Goal: Task Accomplishment & Management: Use online tool/utility

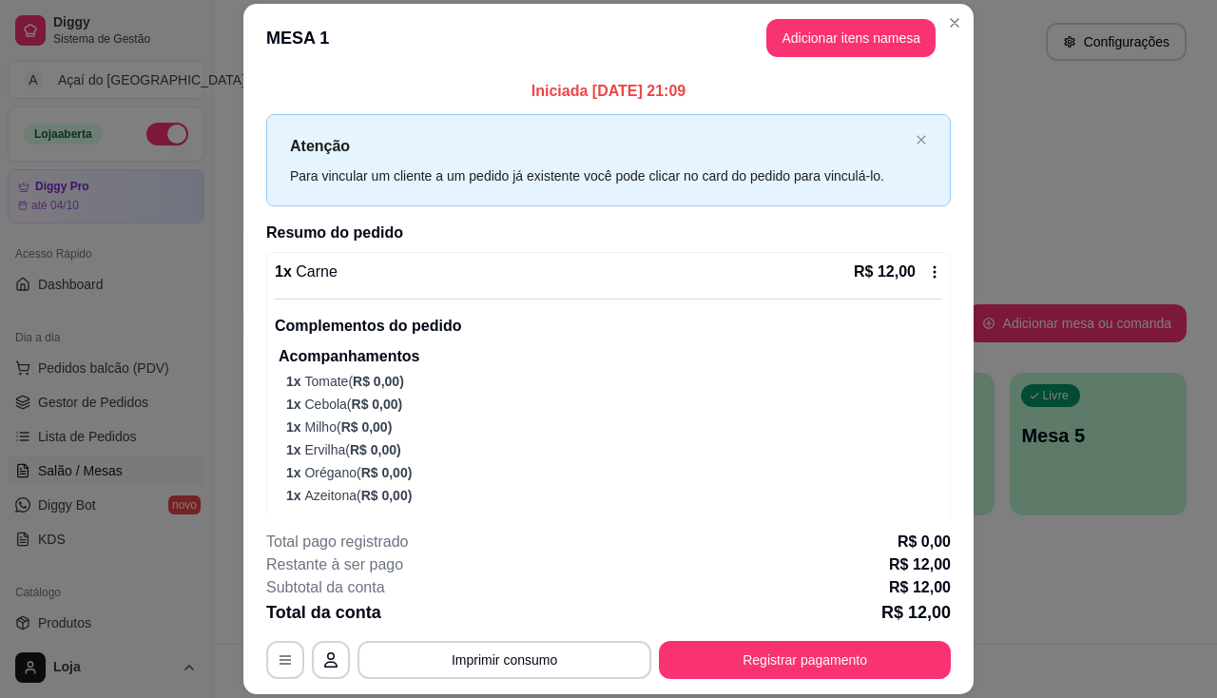
scroll to position [190, 0]
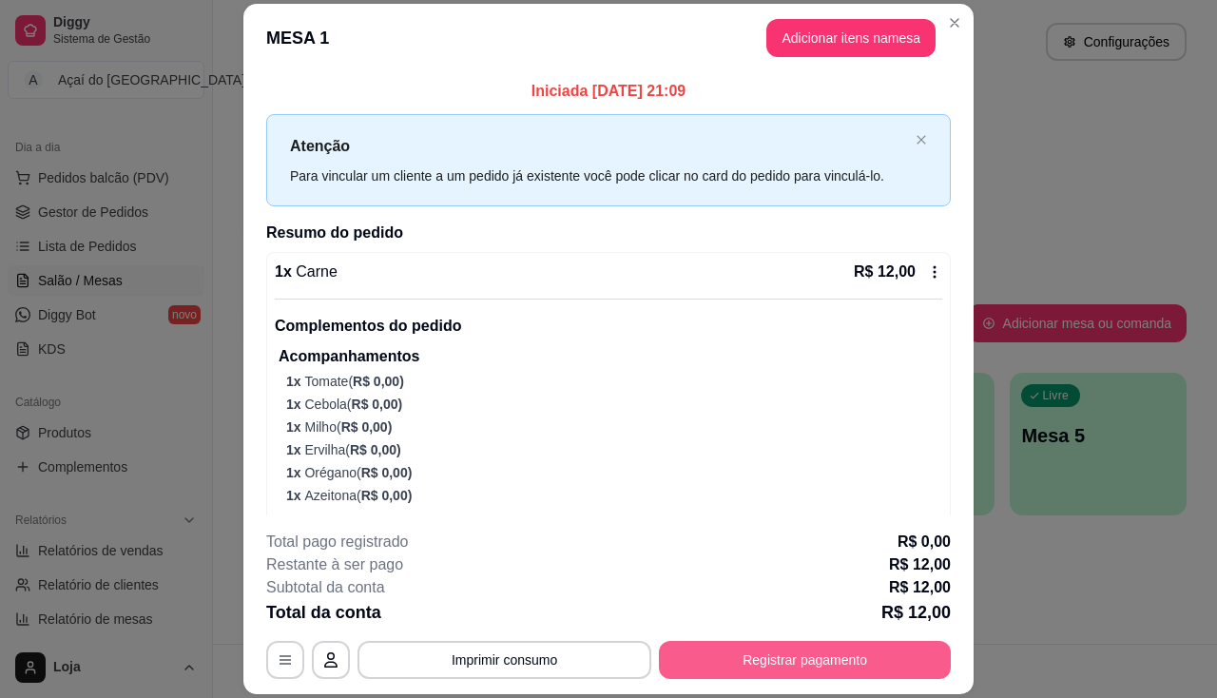
click at [812, 673] on button "Registrar pagamento" at bounding box center [805, 660] width 292 height 38
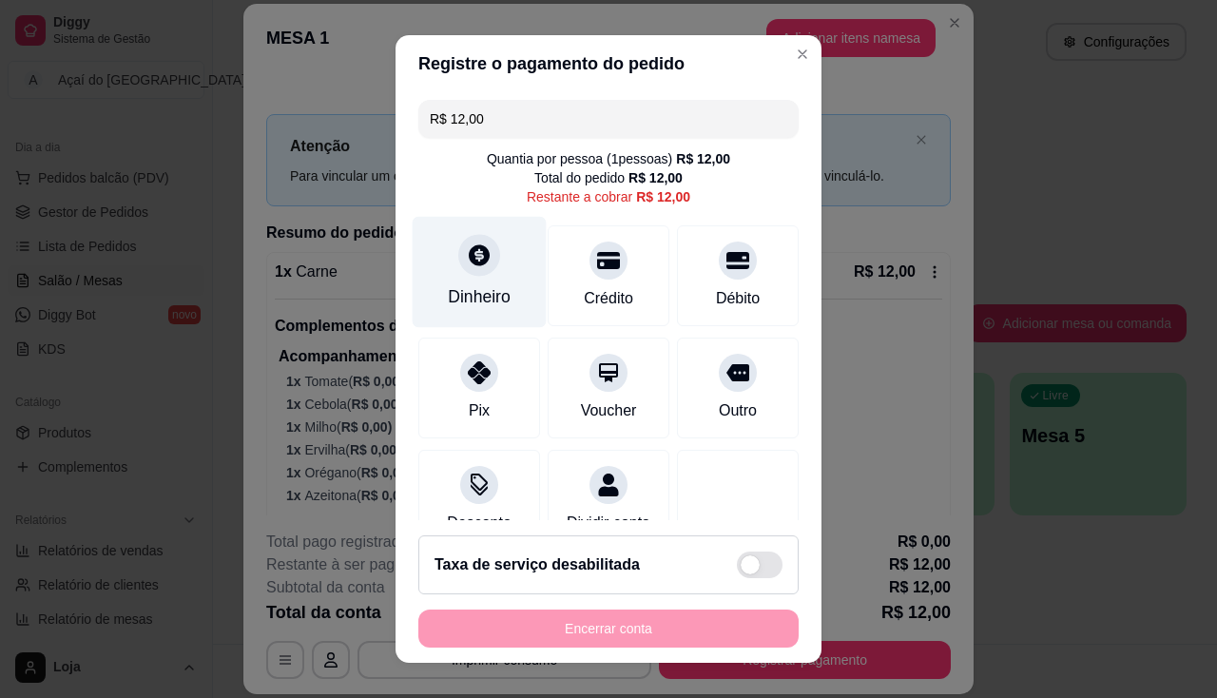
click at [443, 272] on div "Dinheiro" at bounding box center [479, 271] width 134 height 111
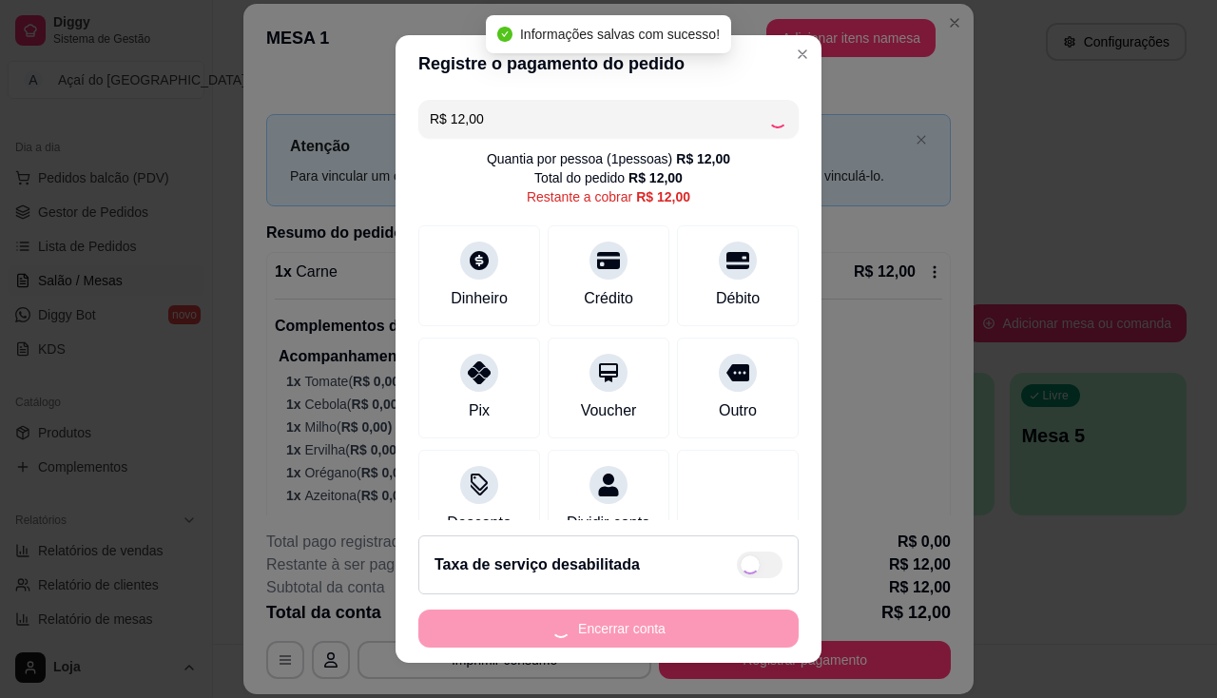
type input "R$ 0,00"
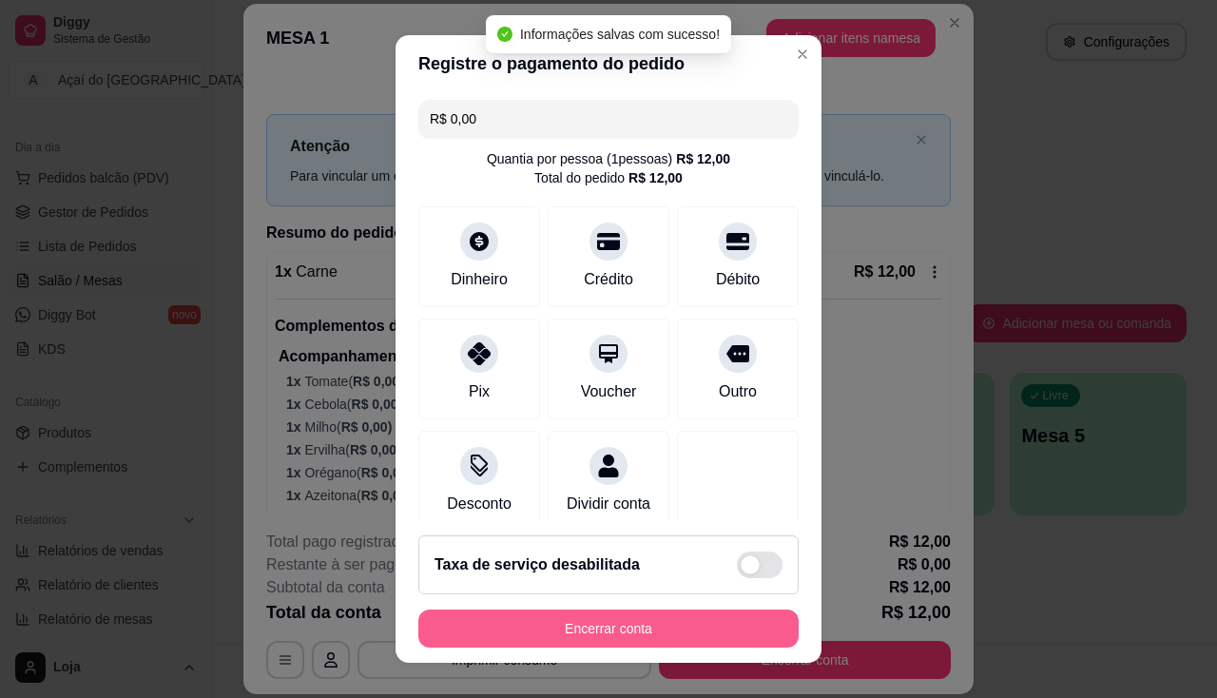
click at [621, 620] on button "Encerrar conta" at bounding box center [608, 628] width 380 height 38
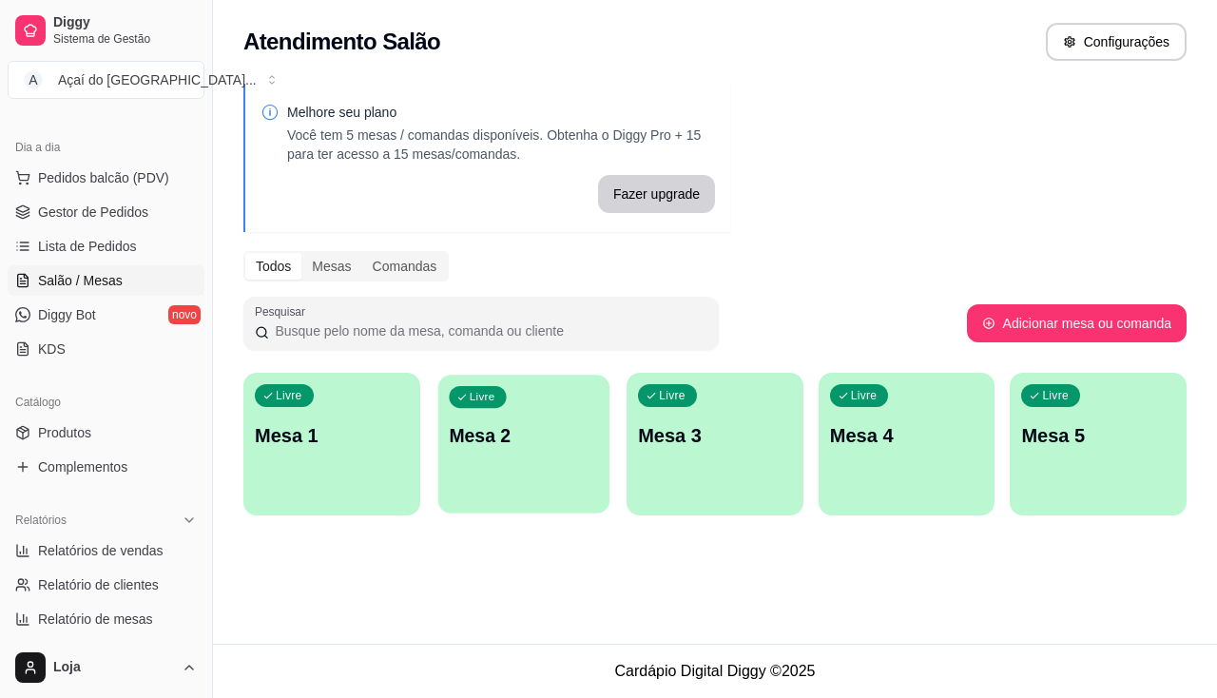
click at [511, 429] on p "Mesa 2" at bounding box center [523, 436] width 149 height 26
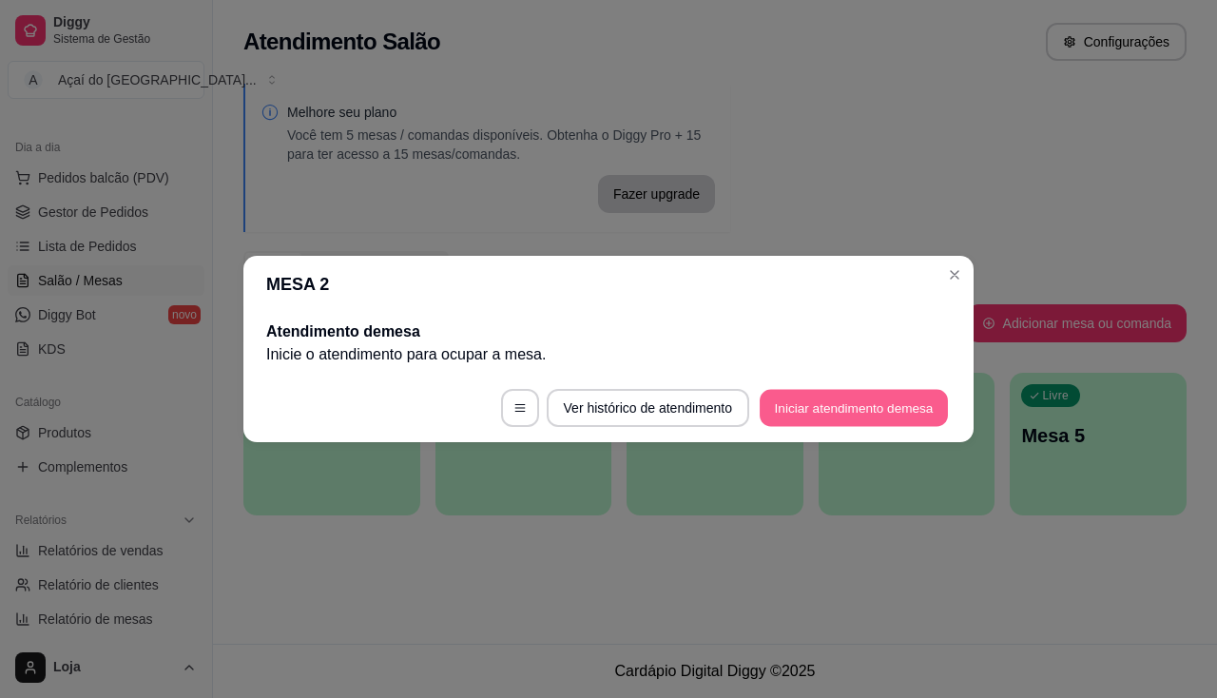
click at [803, 412] on button "Iniciar atendimento de mesa" at bounding box center [853, 408] width 188 height 37
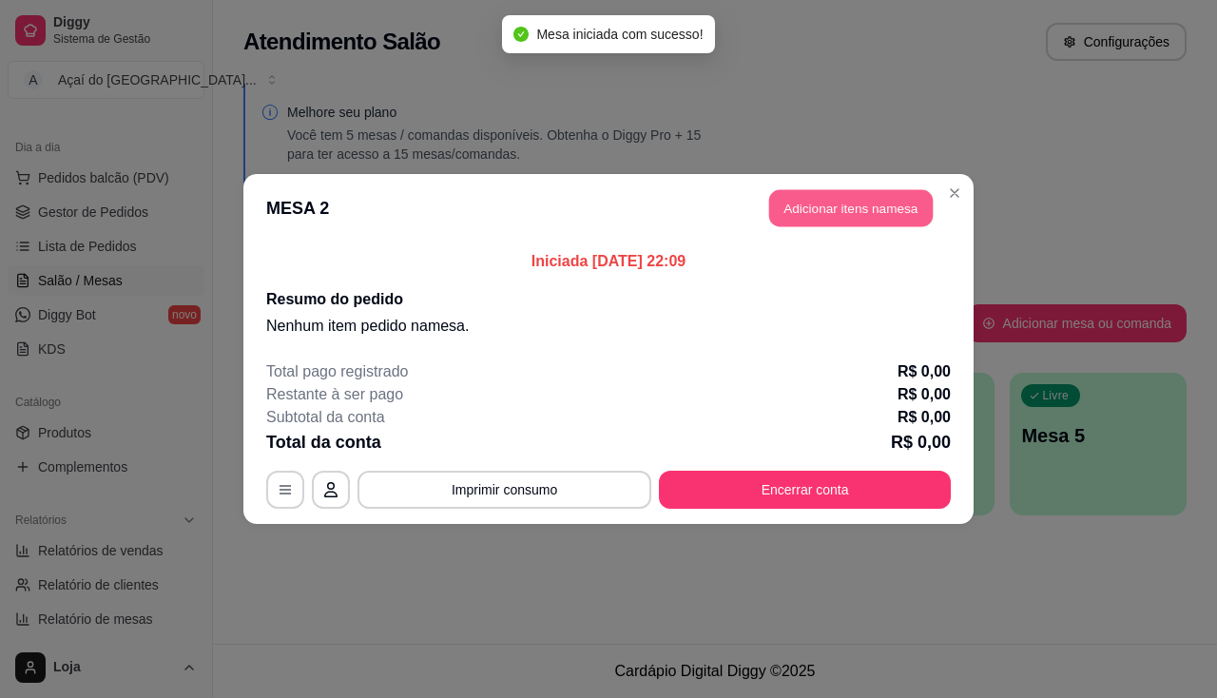
click at [892, 224] on button "Adicionar itens na mesa" at bounding box center [850, 208] width 163 height 37
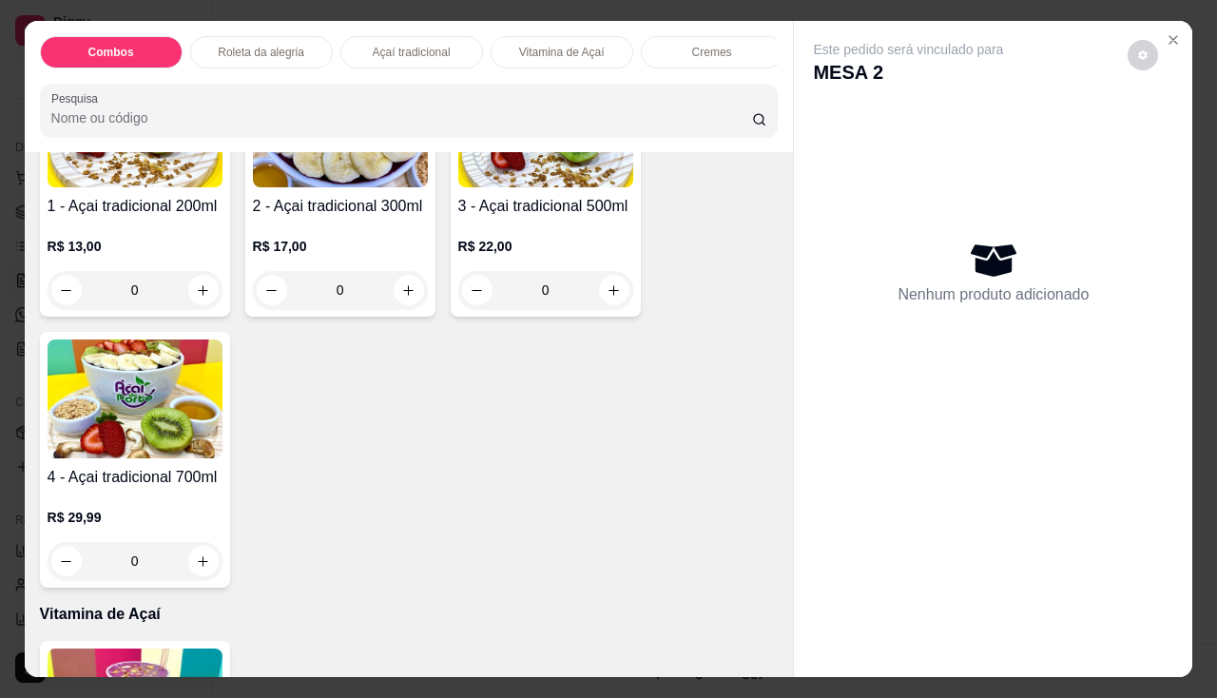
scroll to position [665, 0]
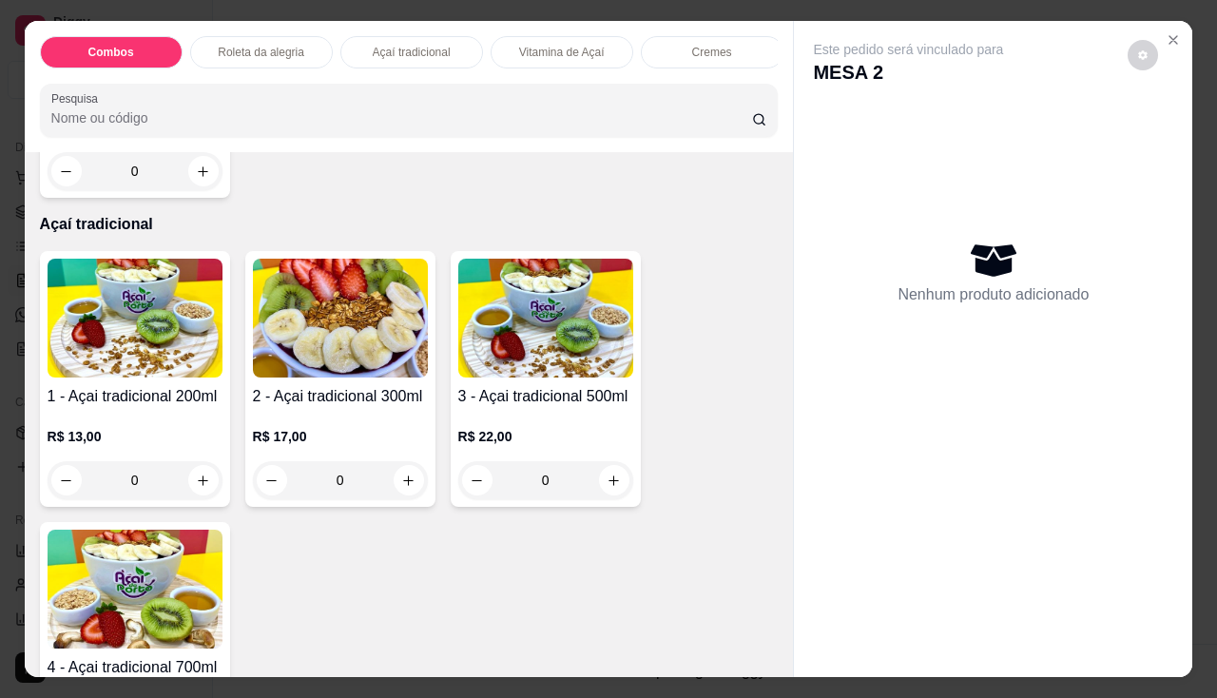
click at [403, 489] on div "0" at bounding box center [340, 480] width 175 height 38
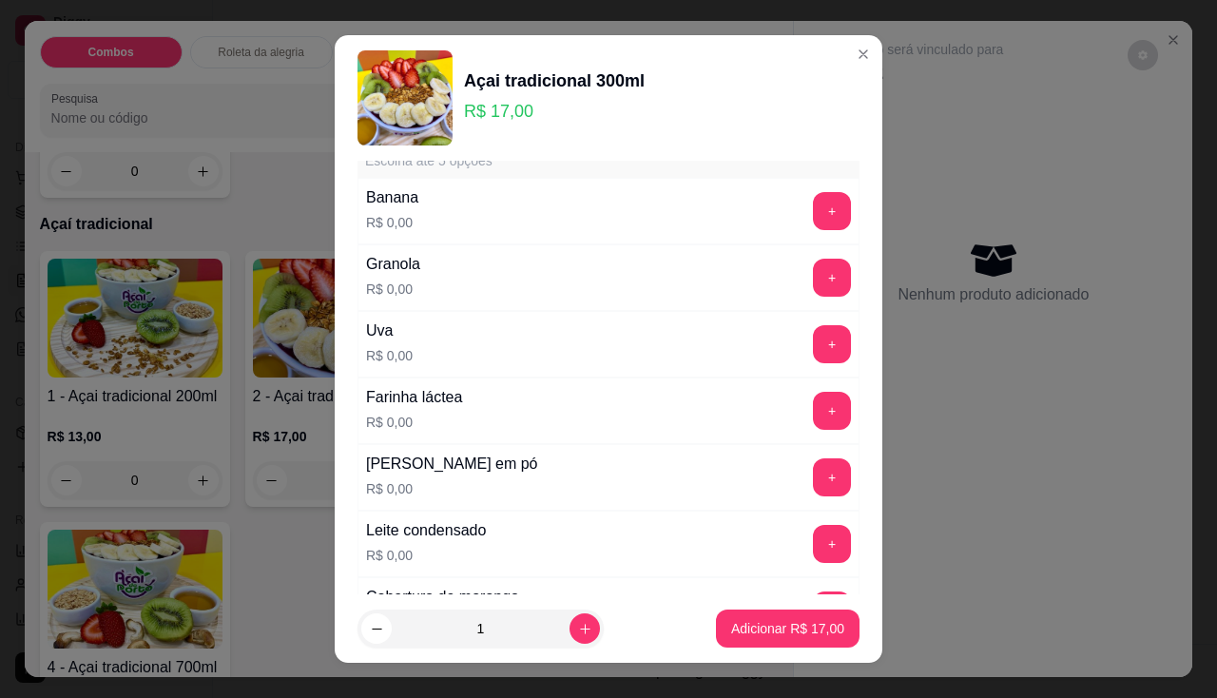
scroll to position [190, 0]
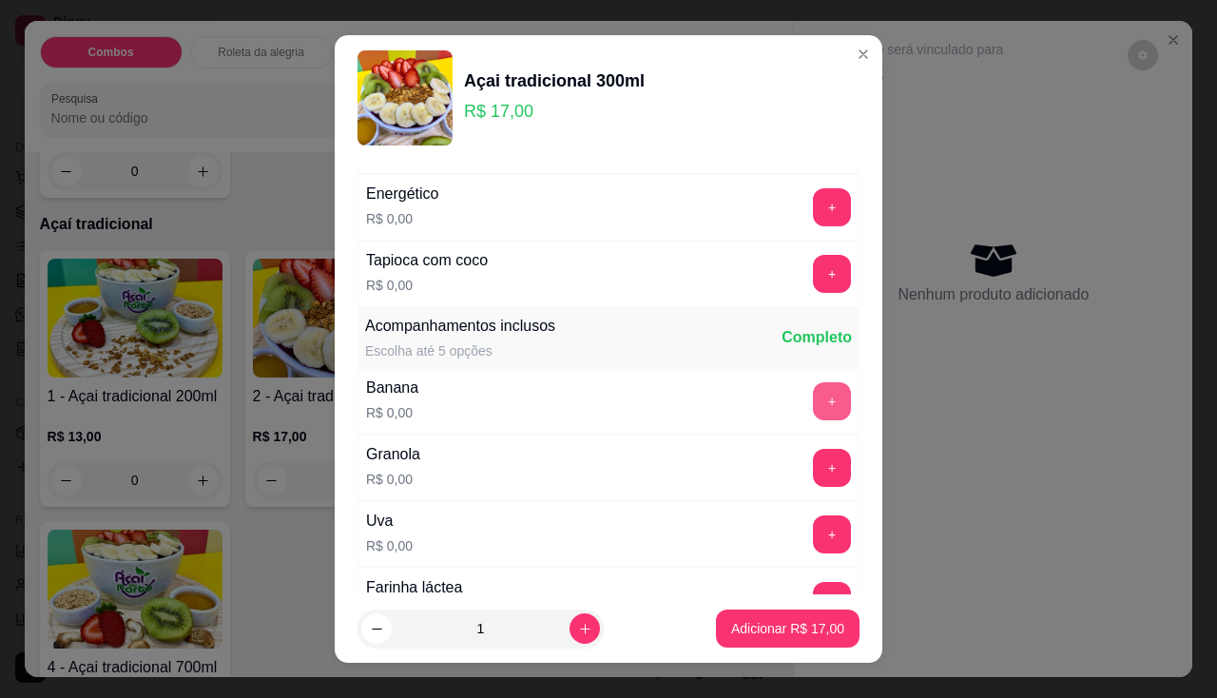
click at [813, 402] on button "+" at bounding box center [832, 401] width 38 height 38
click at [813, 473] on button "+" at bounding box center [832, 468] width 38 height 38
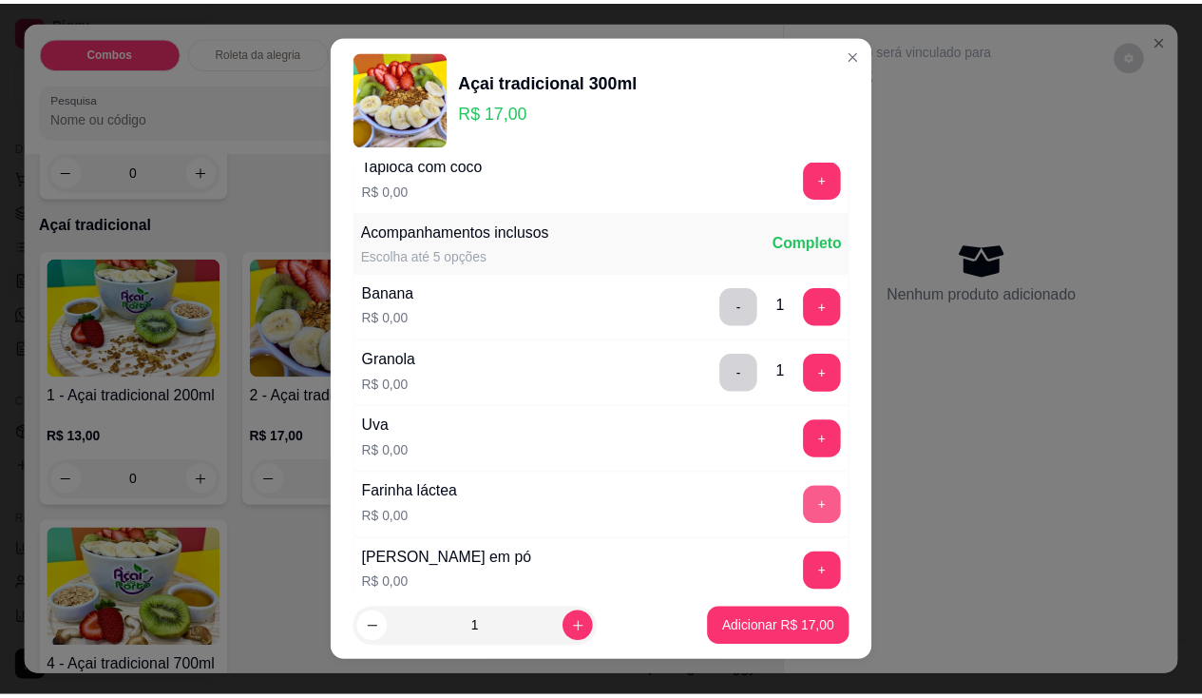
scroll to position [380, 0]
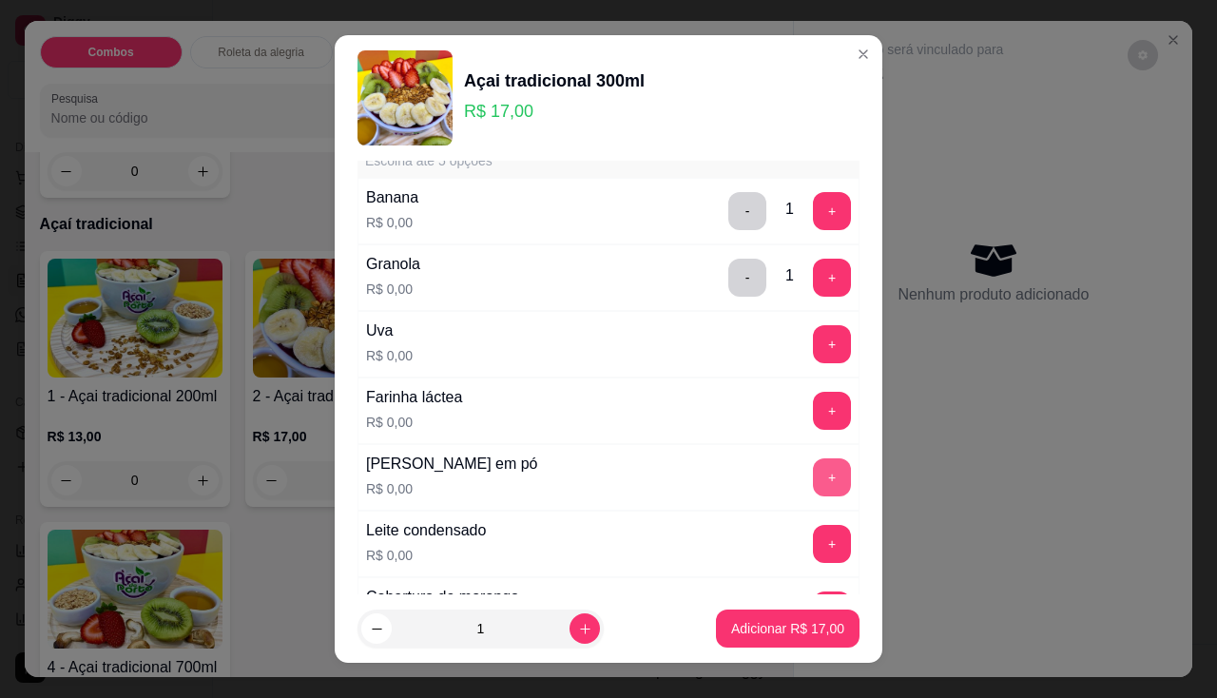
click at [813, 489] on button "+" at bounding box center [832, 477] width 38 height 38
click at [814, 536] on button "+" at bounding box center [832, 543] width 37 height 37
click at [813, 424] on button "+" at bounding box center [832, 411] width 38 height 38
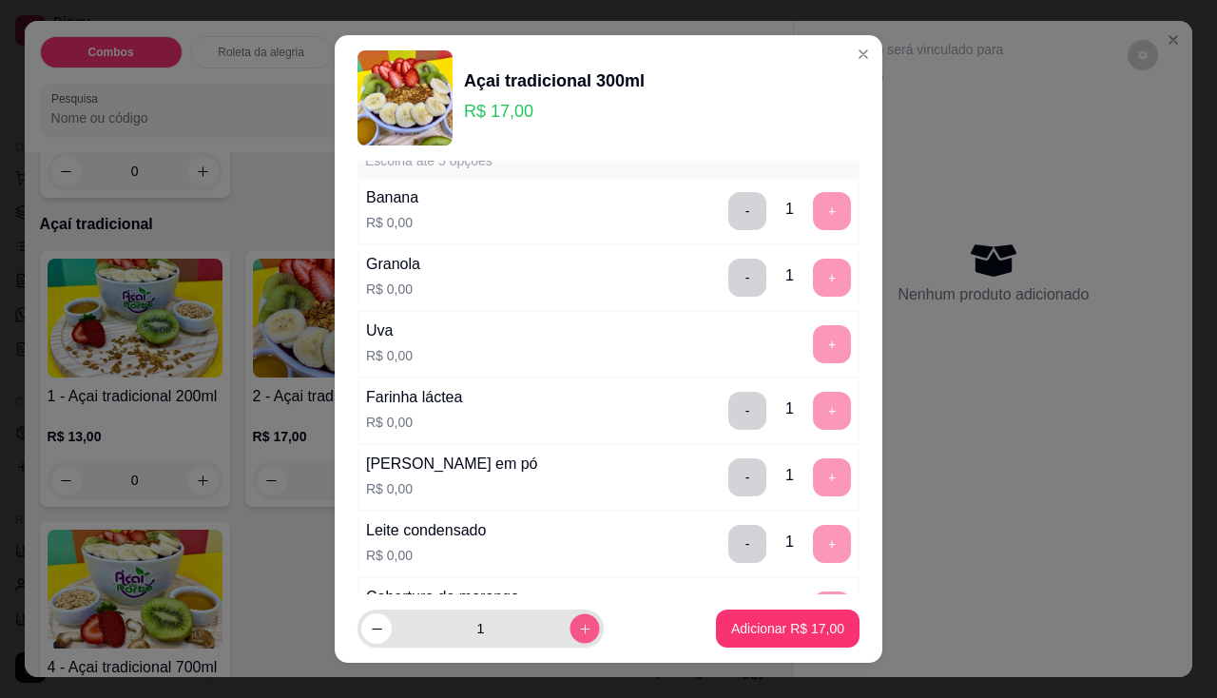
click at [580, 629] on icon "increase-product-quantity" at bounding box center [585, 628] width 10 height 10
type input "2"
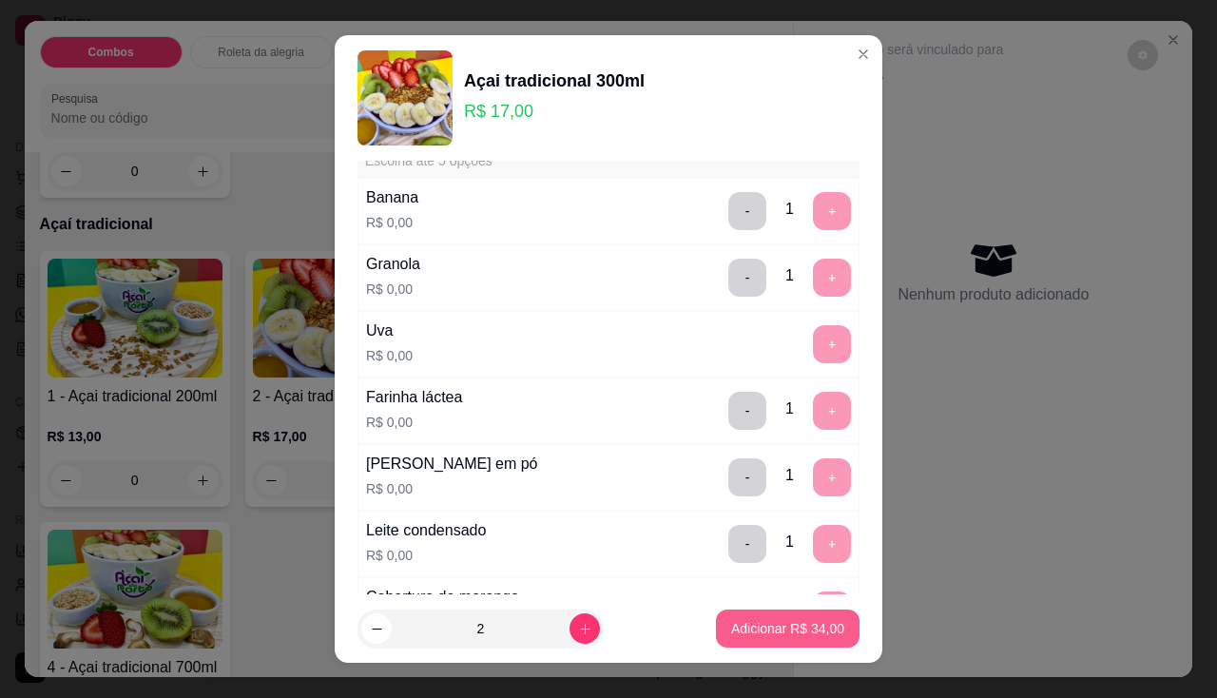
click at [746, 636] on p "Adicionar R$ 34,00" at bounding box center [787, 628] width 113 height 19
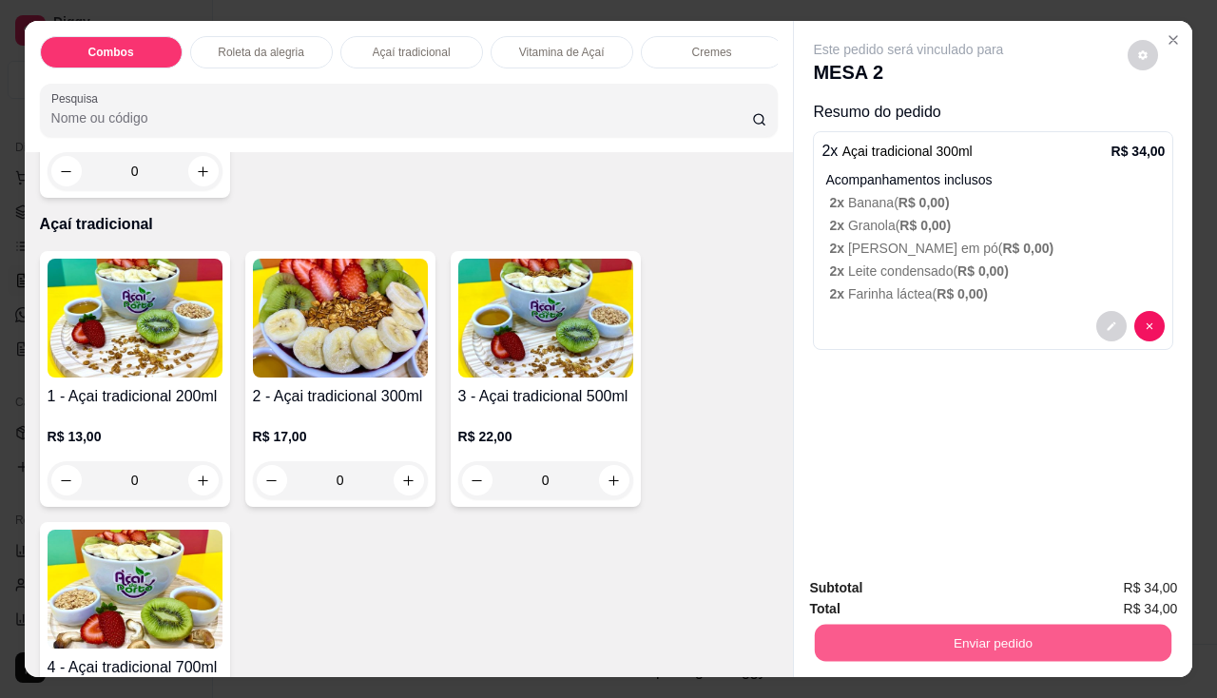
click at [858, 628] on button "Enviar pedido" at bounding box center [993, 642] width 356 height 37
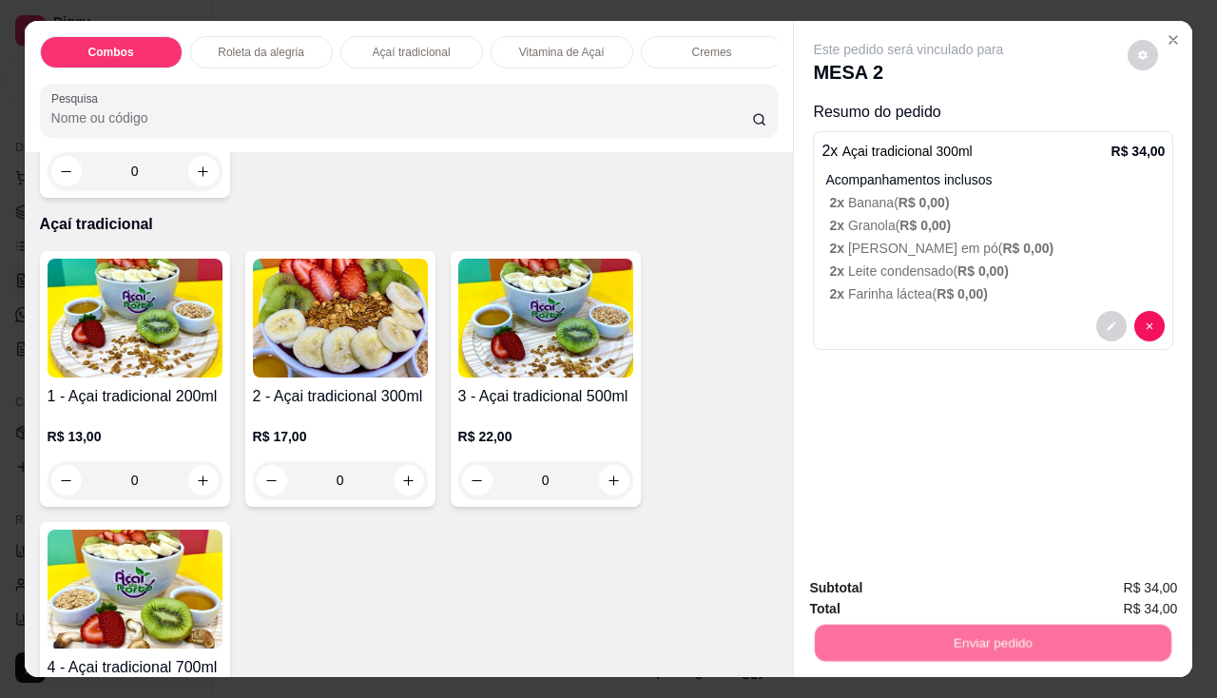
click at [849, 601] on button "Não registrar e enviar pedido" at bounding box center [931, 589] width 198 height 36
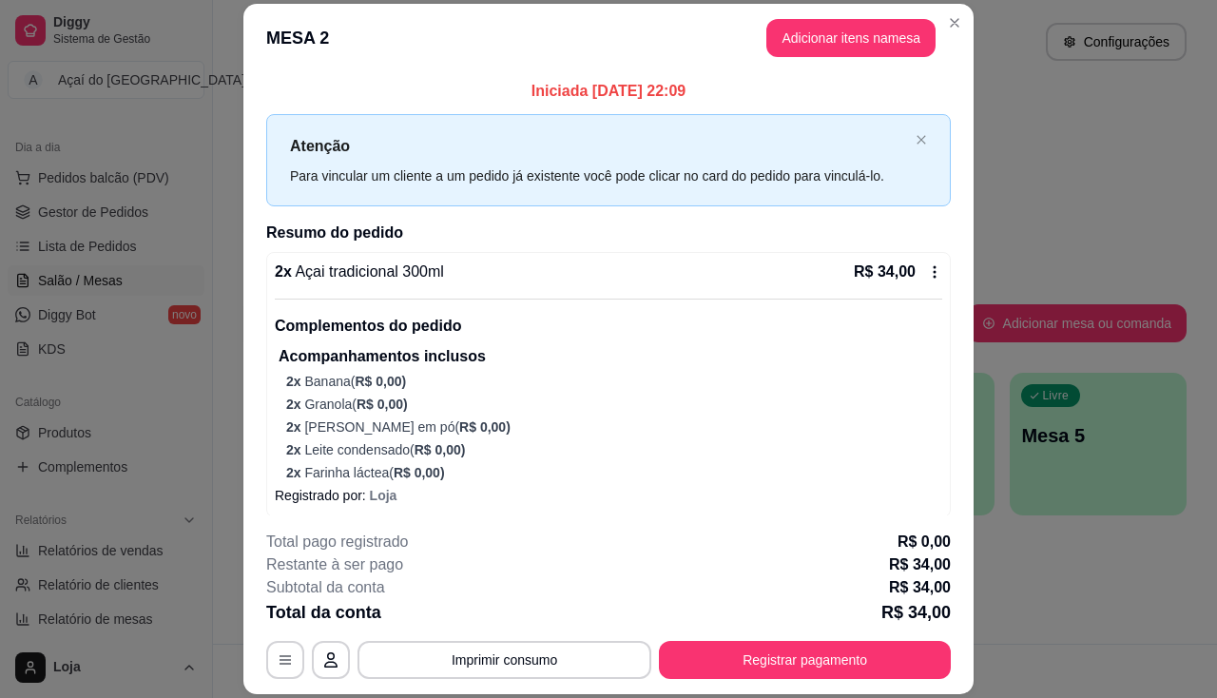
click at [508, 639] on div "**********" at bounding box center [608, 604] width 684 height 148
click at [505, 662] on button "Imprimir consumo" at bounding box center [504, 660] width 294 height 38
click at [475, 616] on button "IMPRESSORA" at bounding box center [503, 619] width 110 height 25
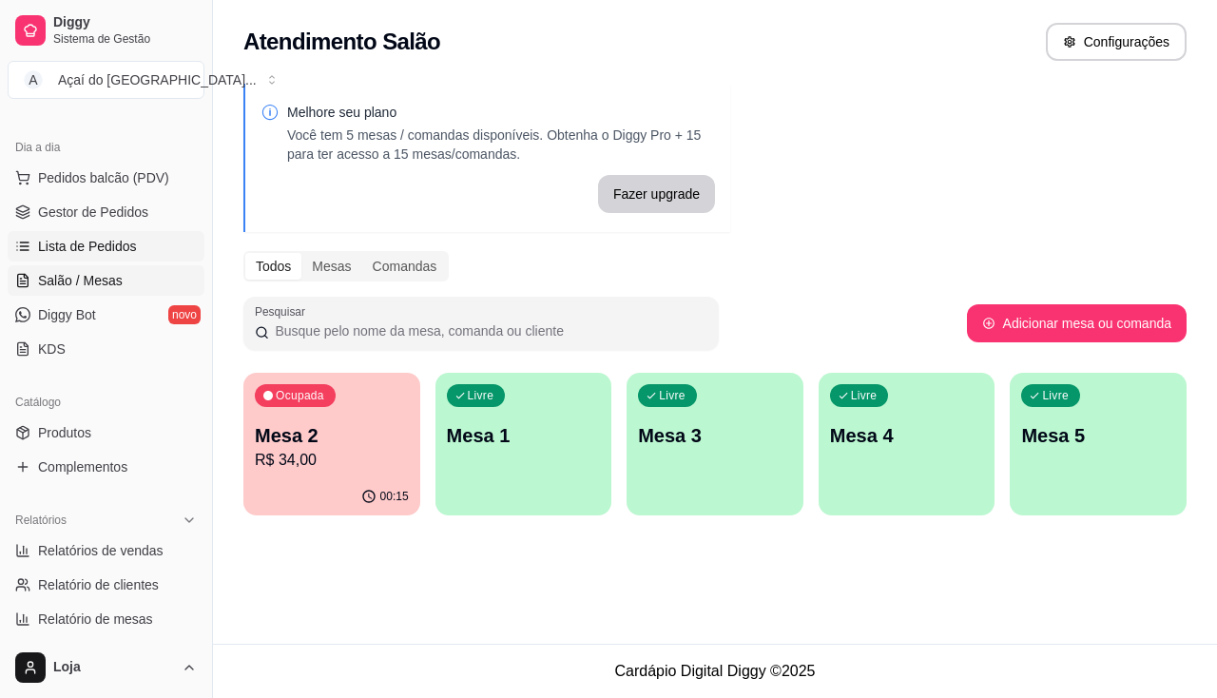
click at [125, 250] on span "Lista de Pedidos" at bounding box center [87, 246] width 99 height 19
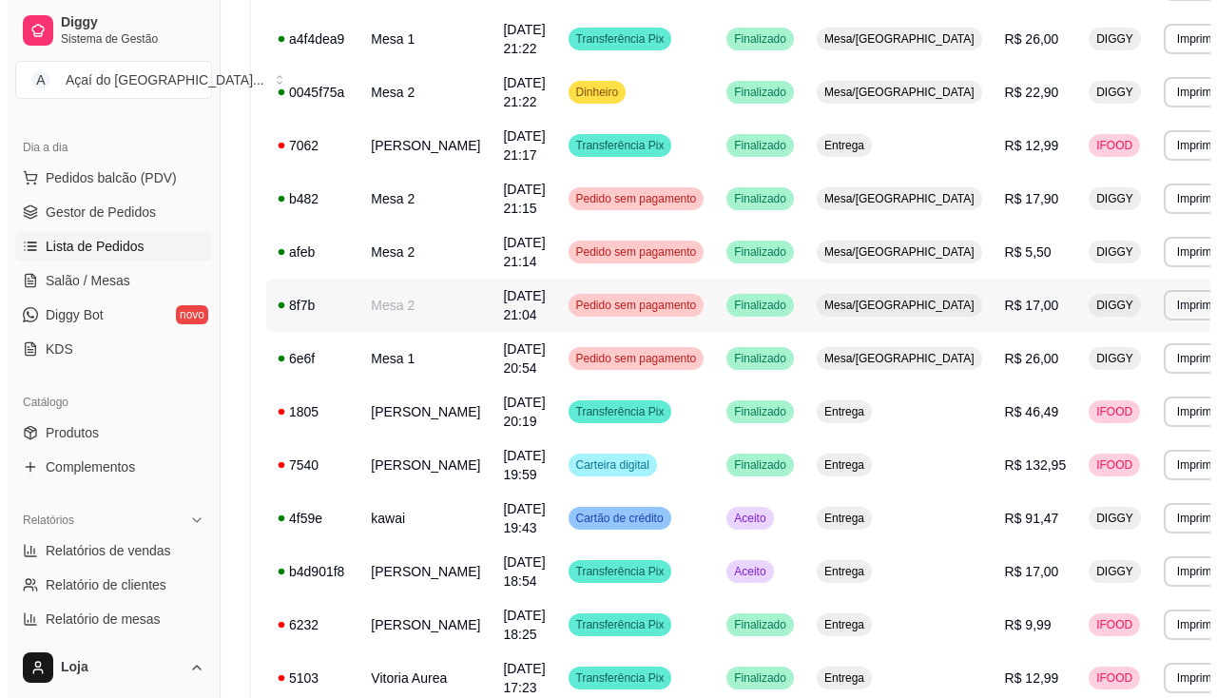
scroll to position [570, 0]
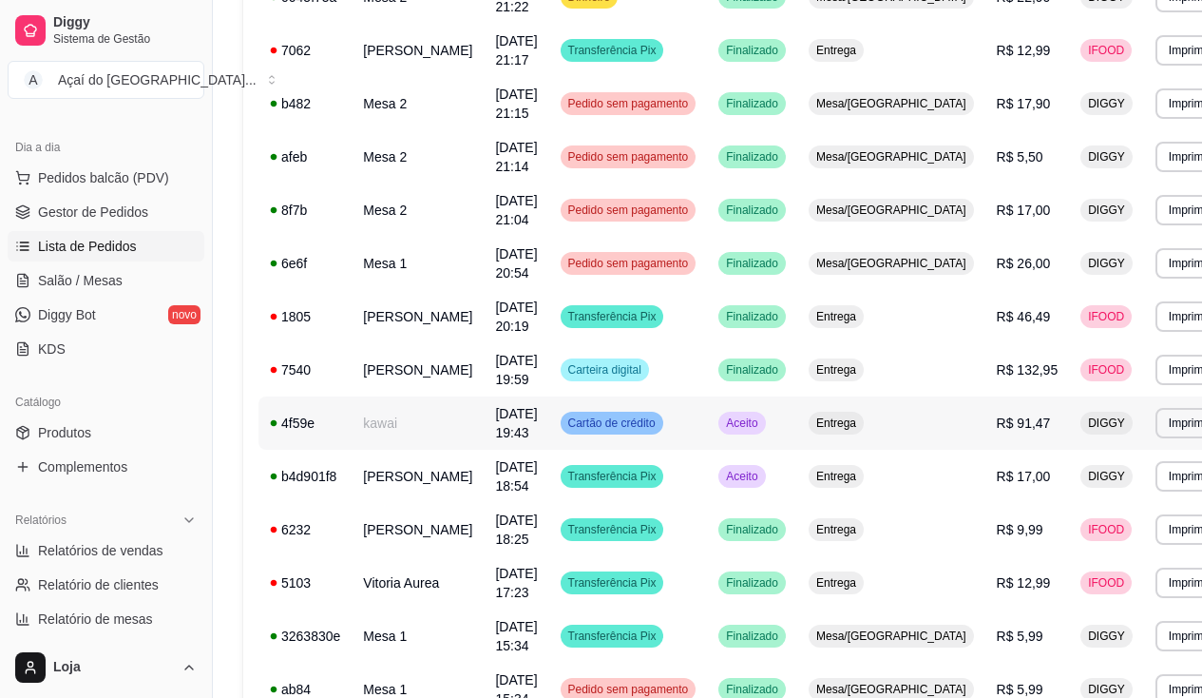
click at [376, 429] on td "kawai" at bounding box center [418, 422] width 132 height 53
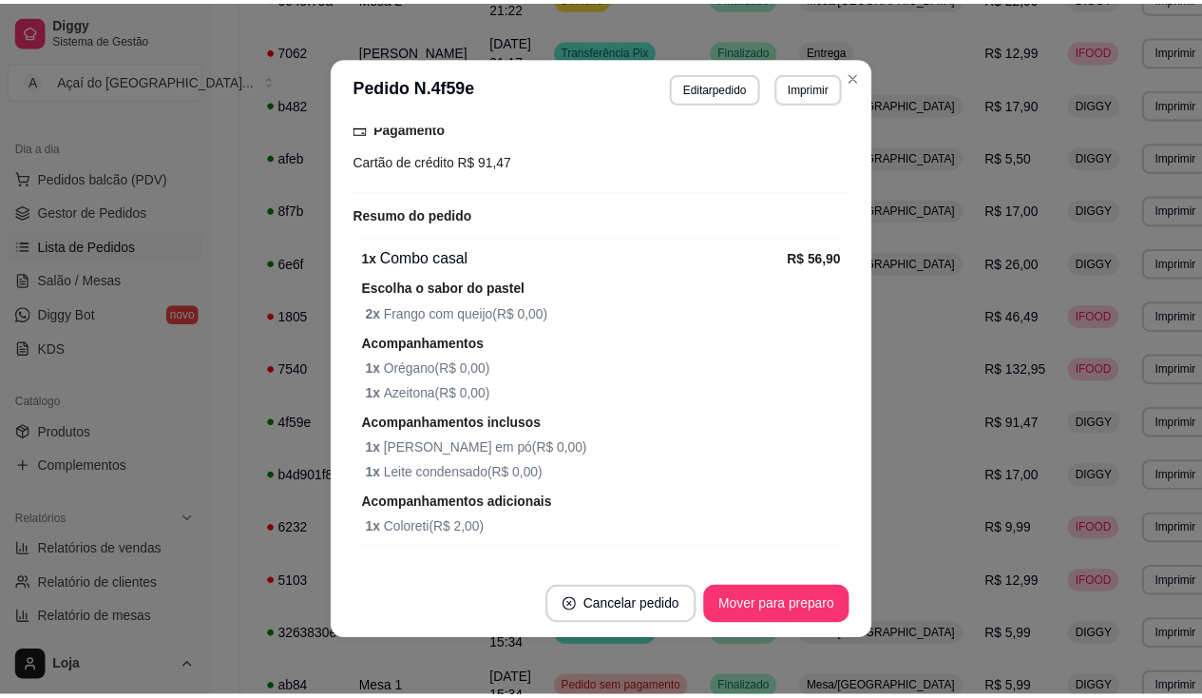
scroll to position [643, 0]
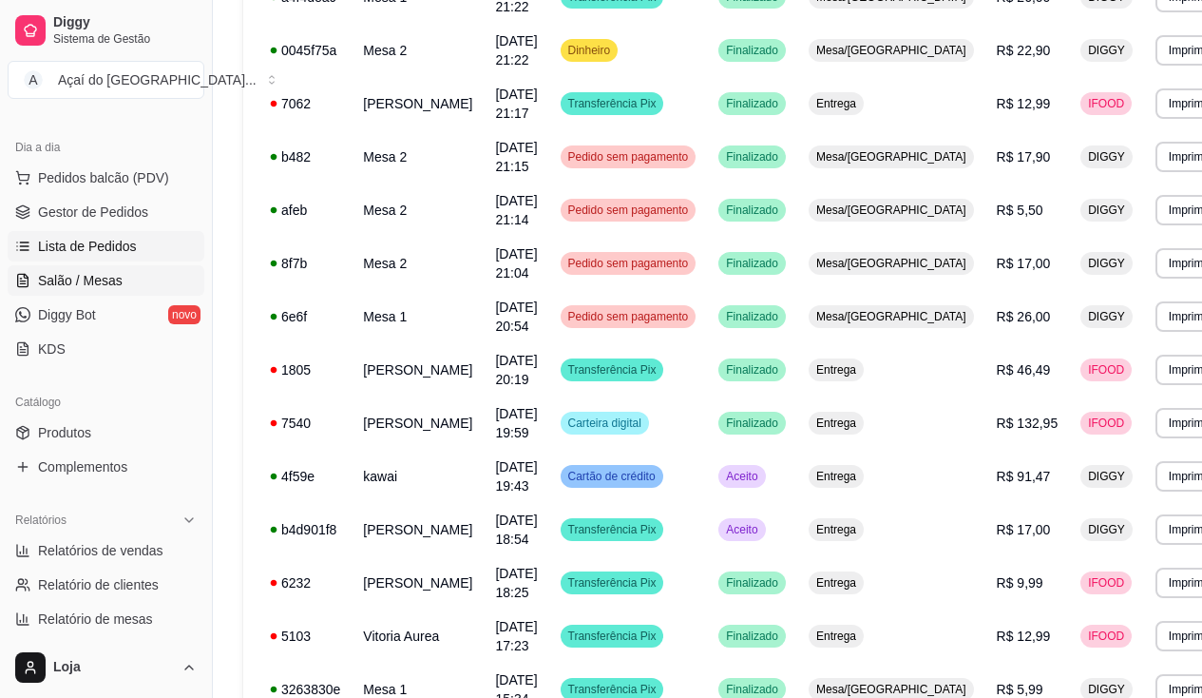
click at [113, 294] on link "Salão / Mesas" at bounding box center [106, 280] width 197 height 30
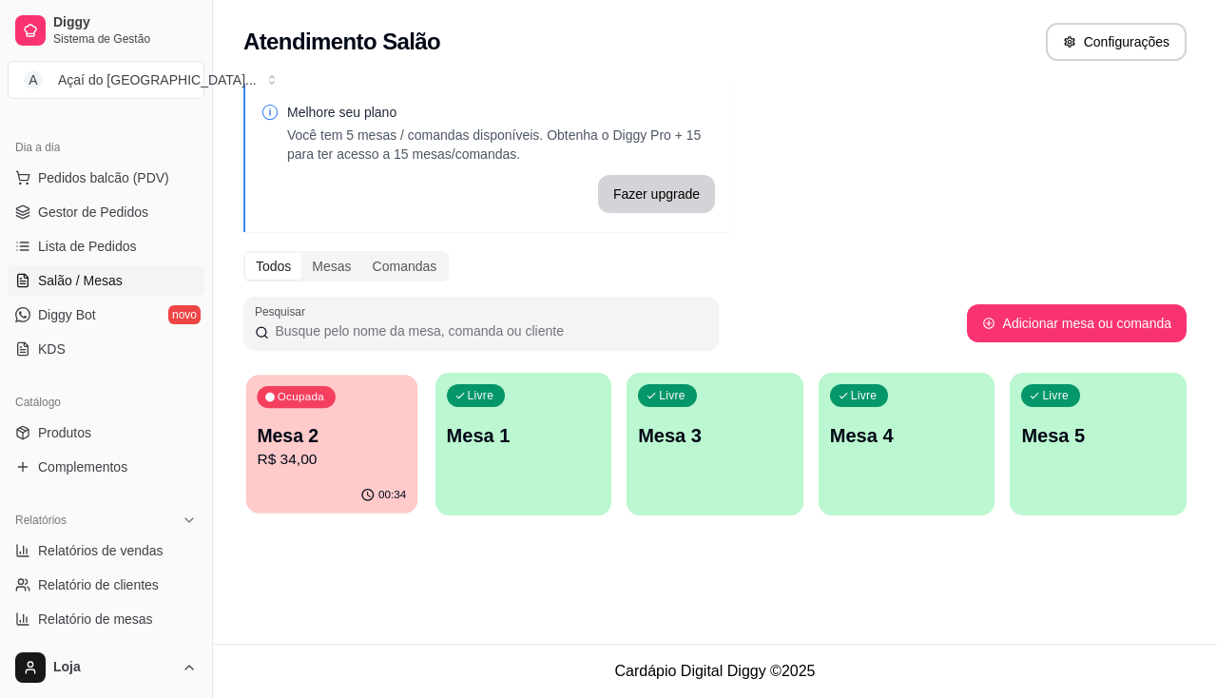
click at [326, 443] on p "Mesa 2" at bounding box center [331, 436] width 149 height 26
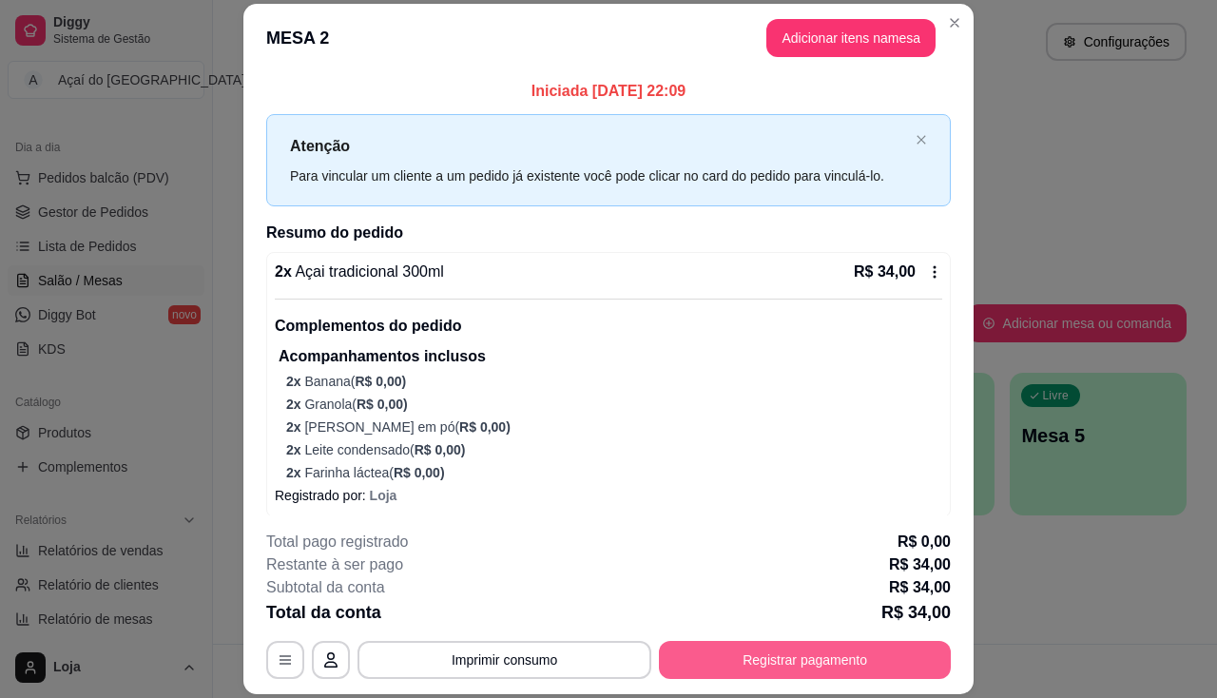
click at [795, 642] on button "Registrar pagamento" at bounding box center [805, 660] width 292 height 38
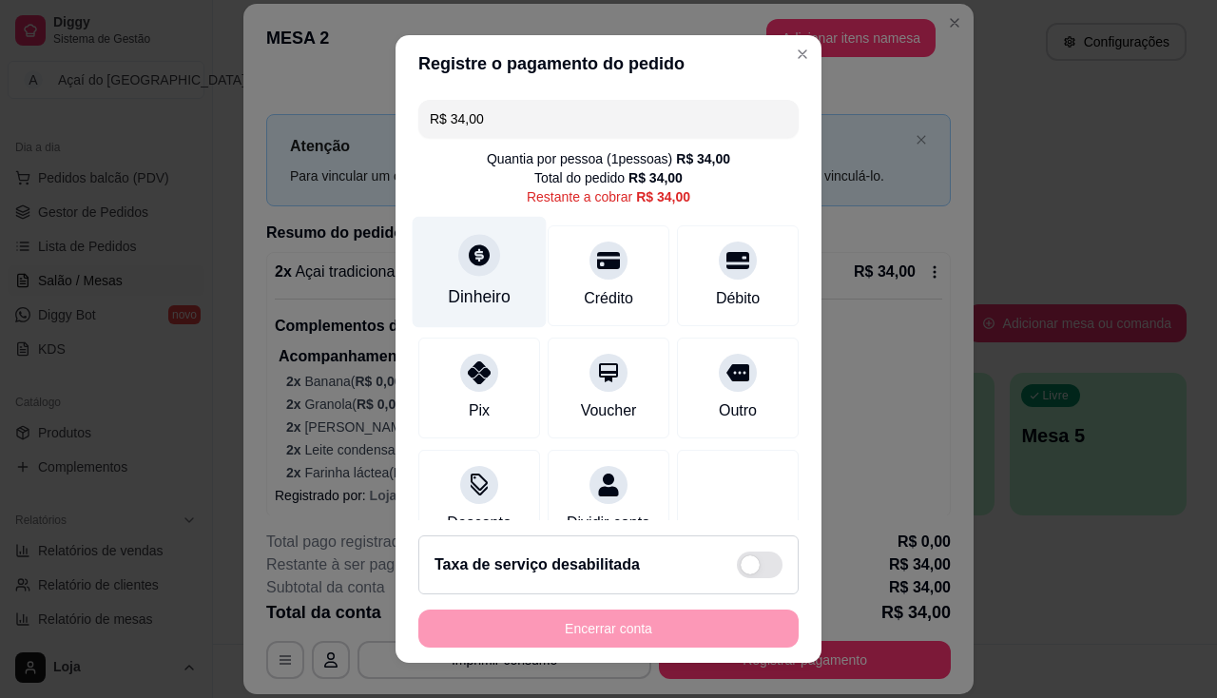
click at [454, 288] on div "Dinheiro" at bounding box center [479, 296] width 63 height 25
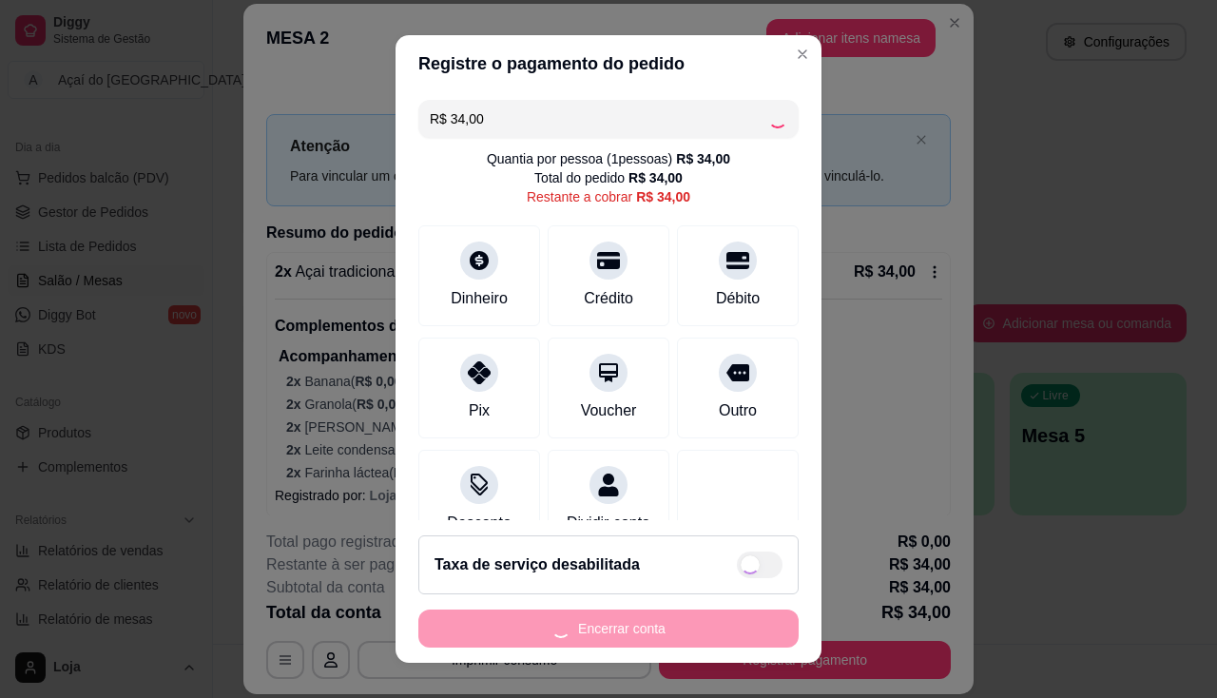
type input "R$ 0,00"
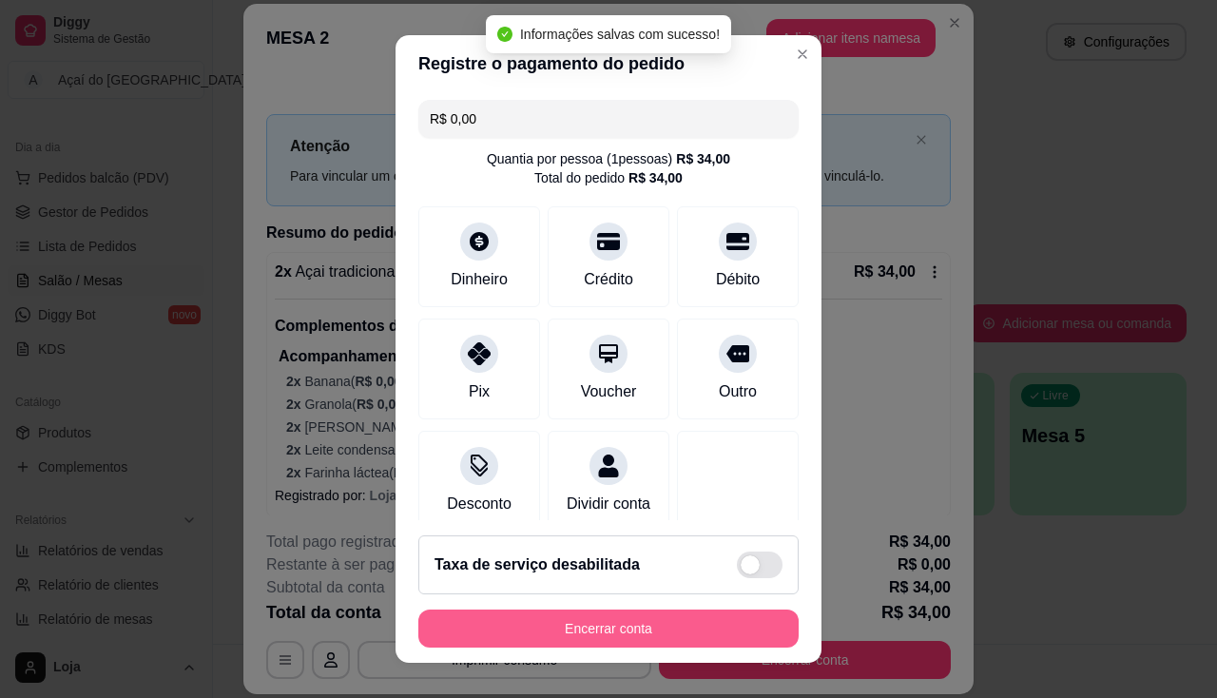
click at [578, 617] on button "Encerrar conta" at bounding box center [608, 628] width 380 height 38
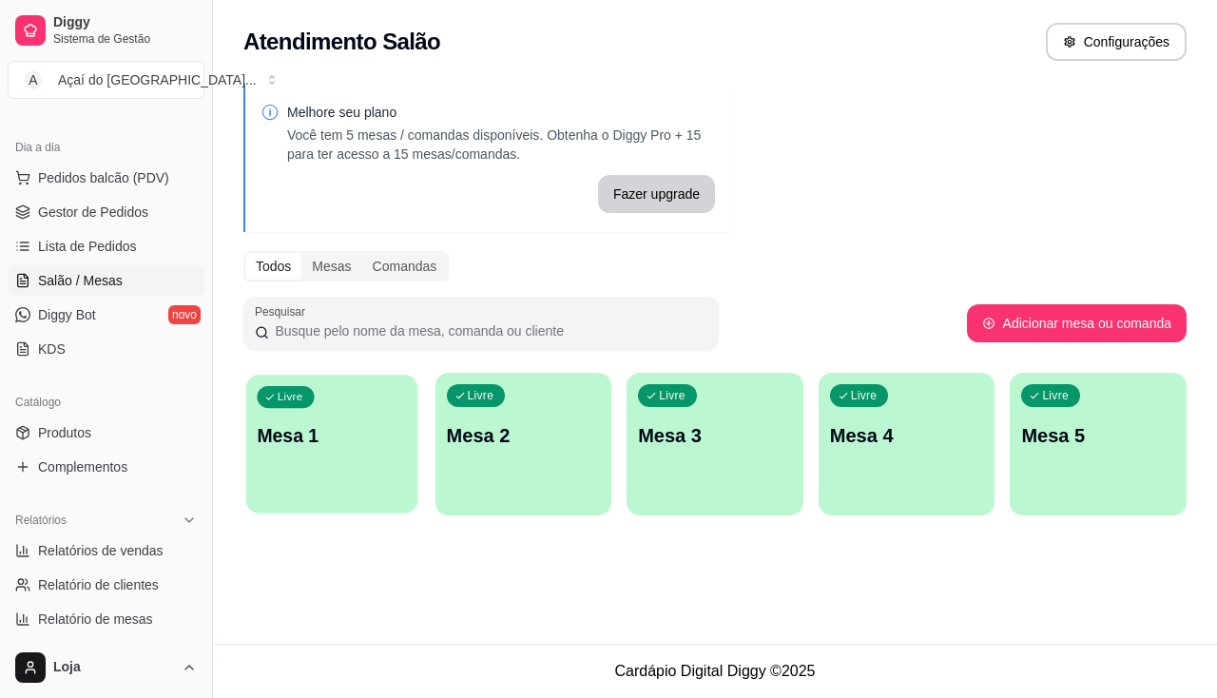
click at [279, 469] on div "Livre Mesa 1" at bounding box center [331, 432] width 171 height 116
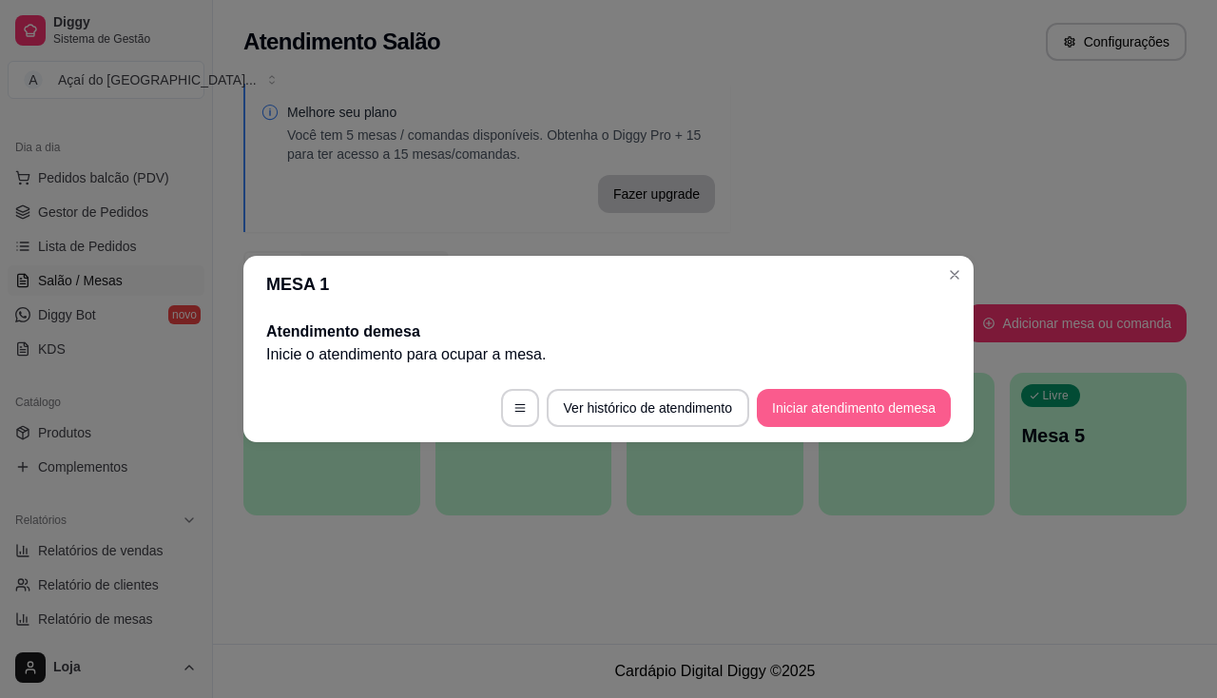
click at [792, 416] on button "Iniciar atendimento de mesa" at bounding box center [854, 408] width 194 height 38
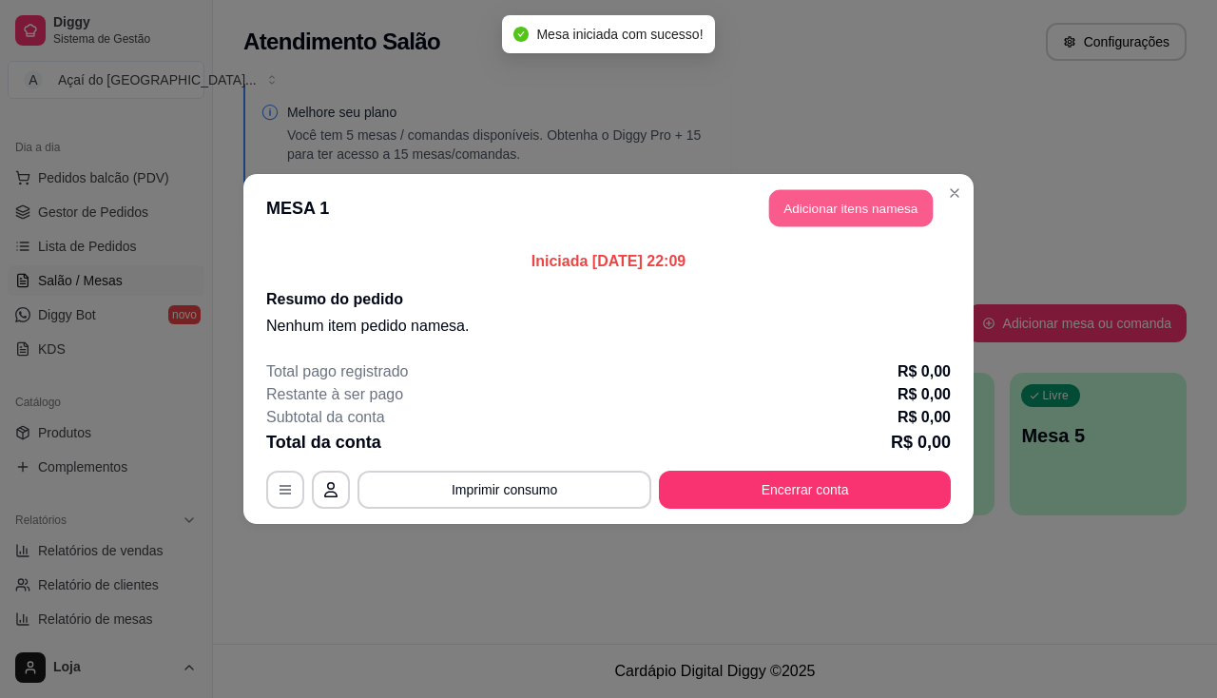
click at [844, 195] on button "Adicionar itens na mesa" at bounding box center [850, 208] width 163 height 37
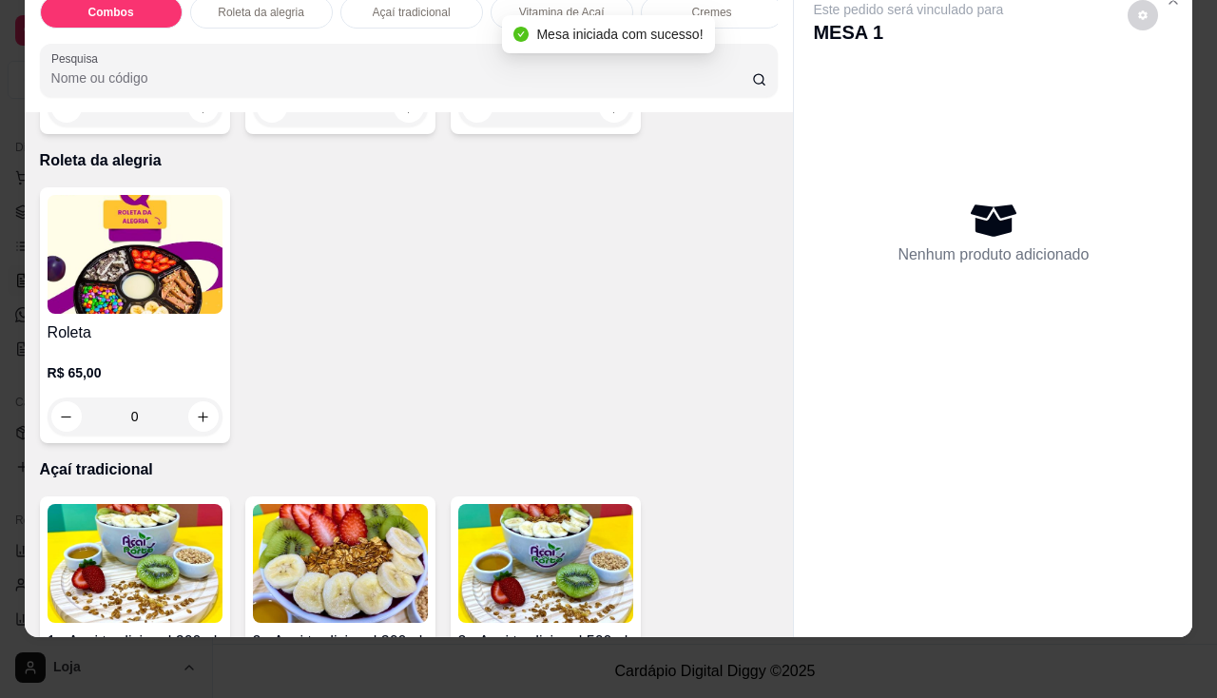
scroll to position [760, 0]
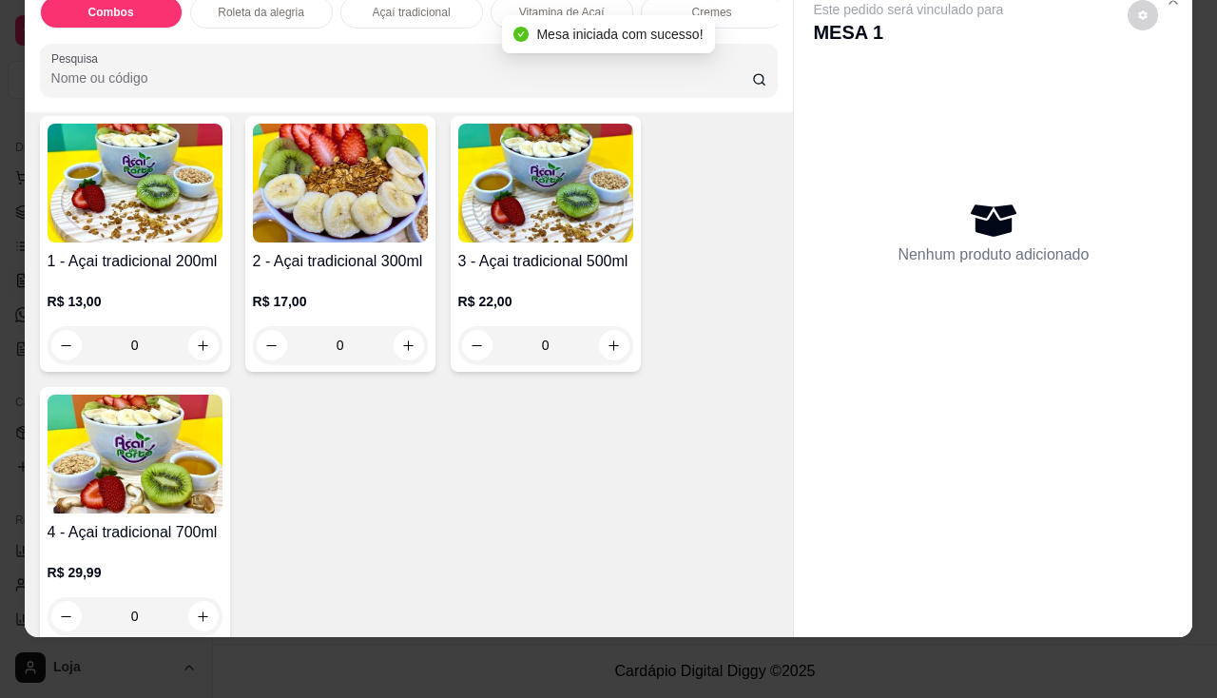
click at [153, 242] on img at bounding box center [135, 183] width 175 height 119
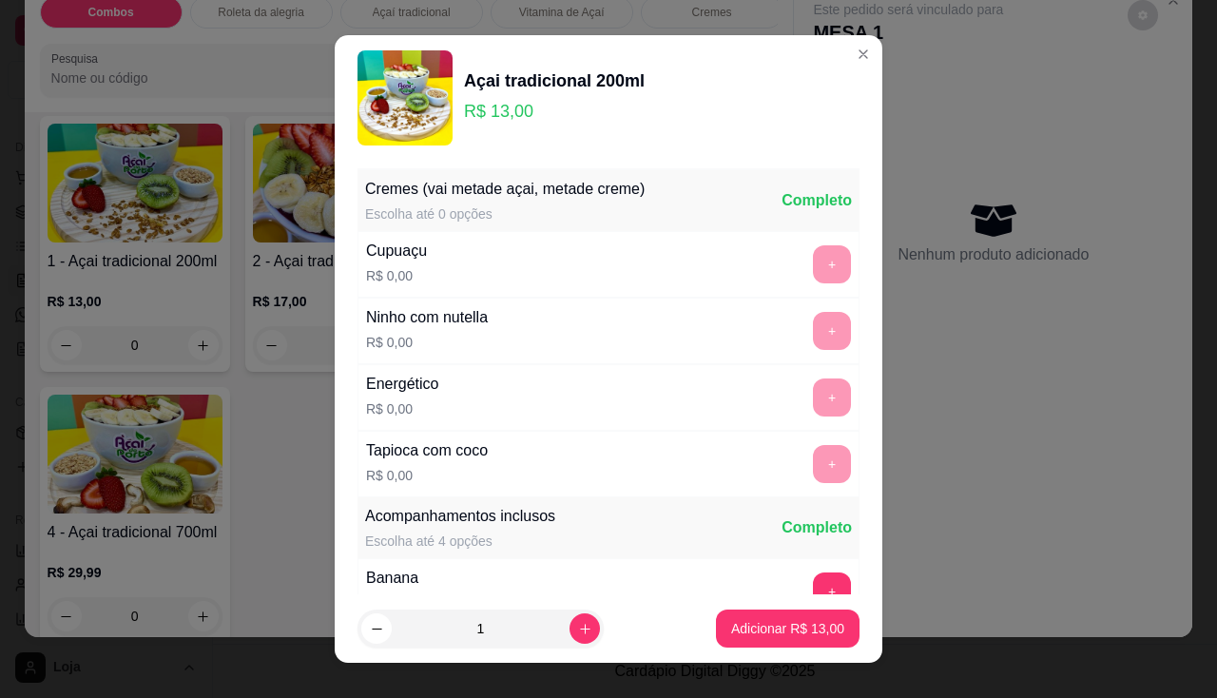
scroll to position [285, 0]
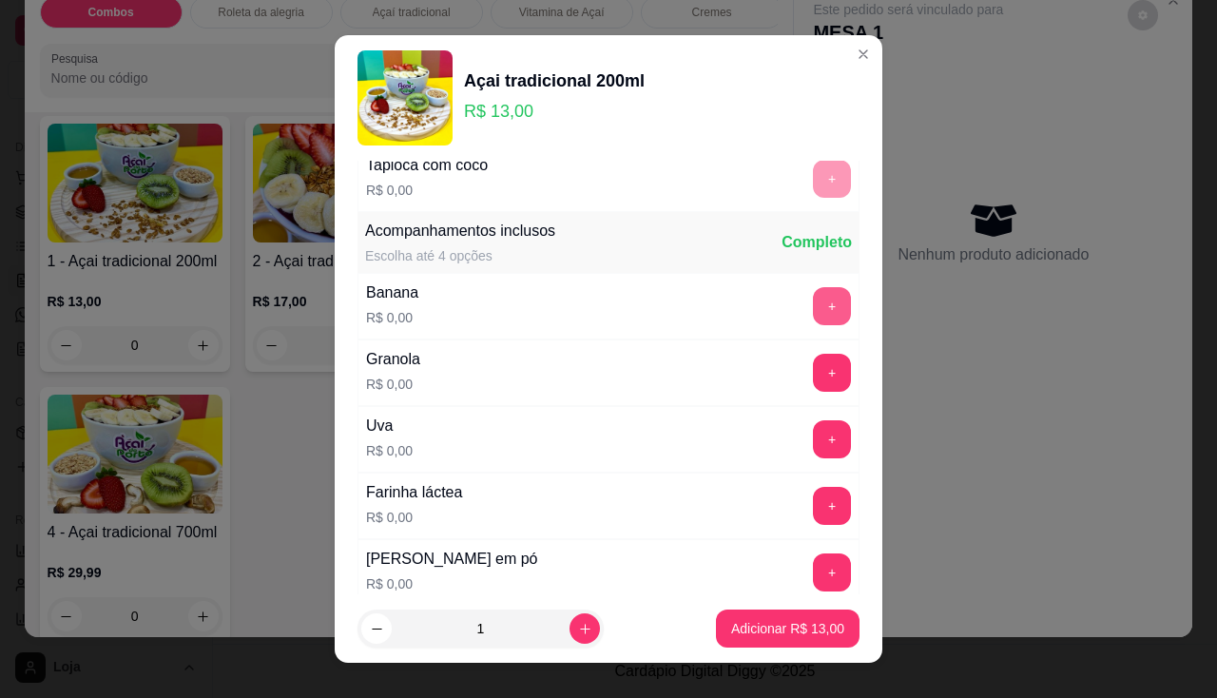
click at [813, 308] on button "+" at bounding box center [832, 306] width 38 height 38
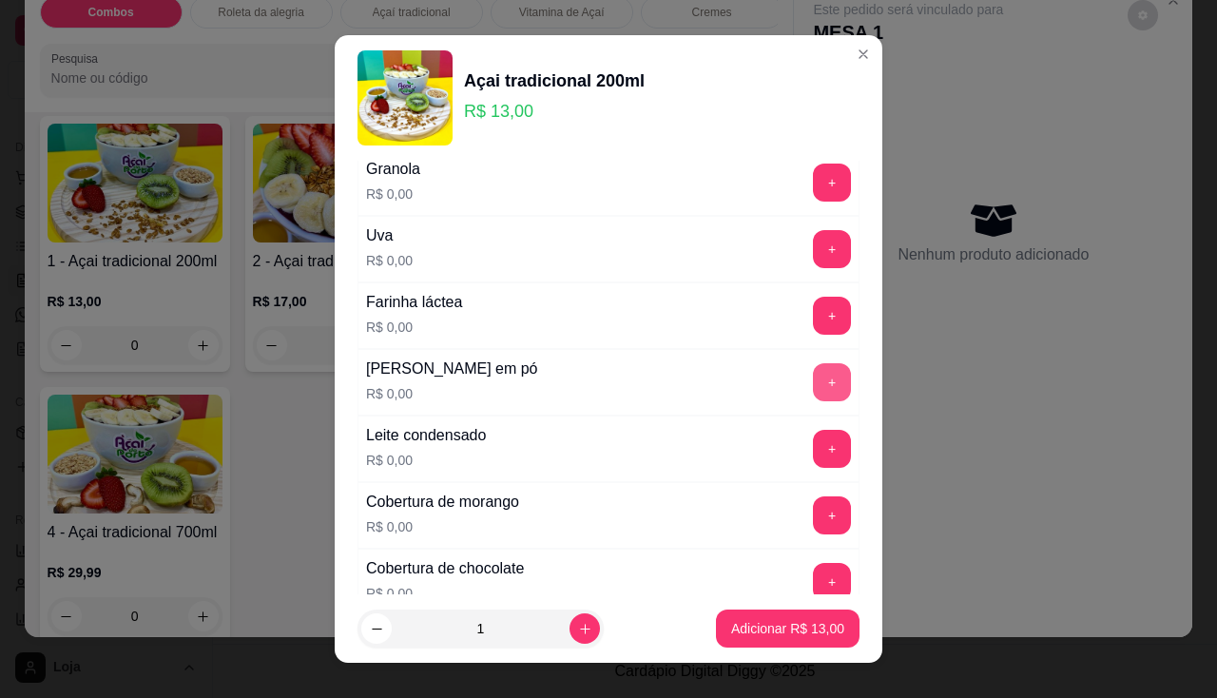
click at [813, 390] on button "+" at bounding box center [832, 382] width 38 height 38
click at [813, 435] on button "+" at bounding box center [832, 449] width 38 height 38
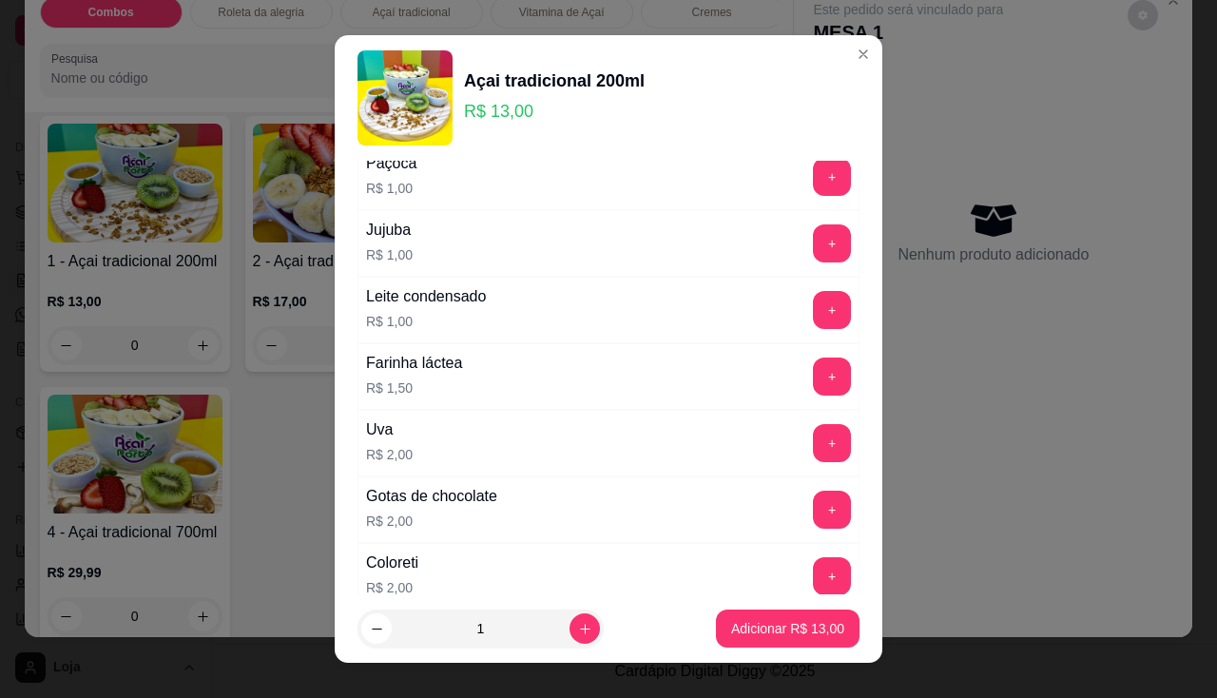
scroll to position [1236, 0]
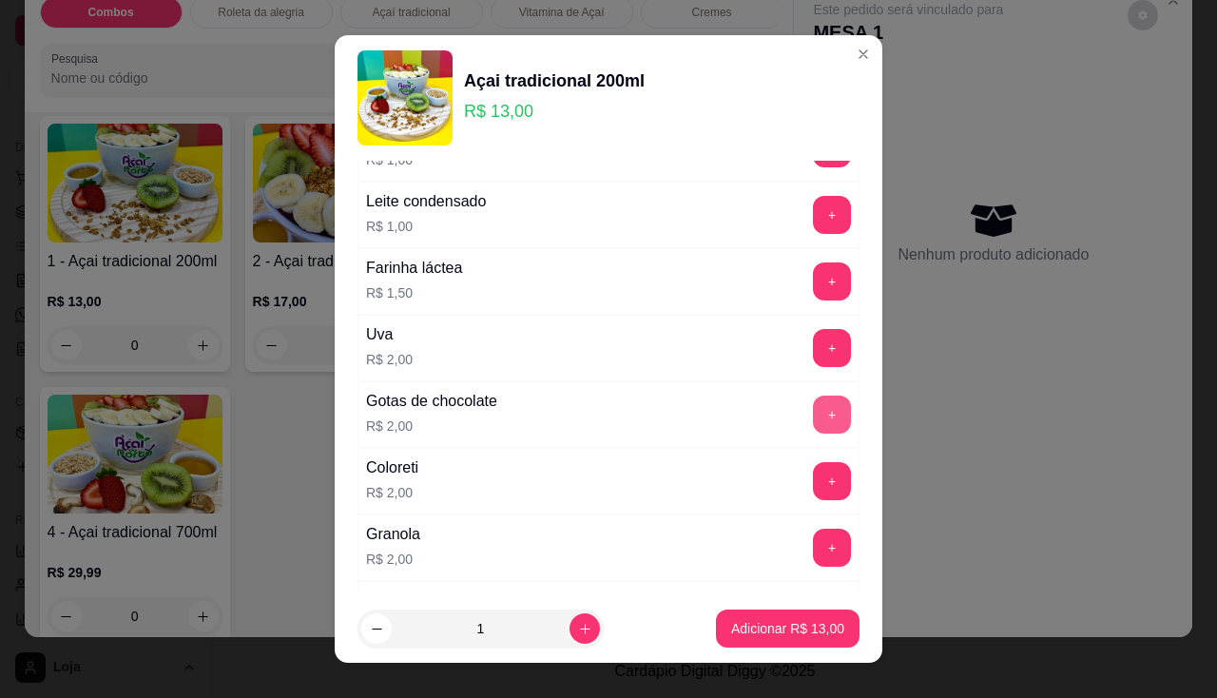
click at [813, 414] on button "+" at bounding box center [832, 414] width 38 height 38
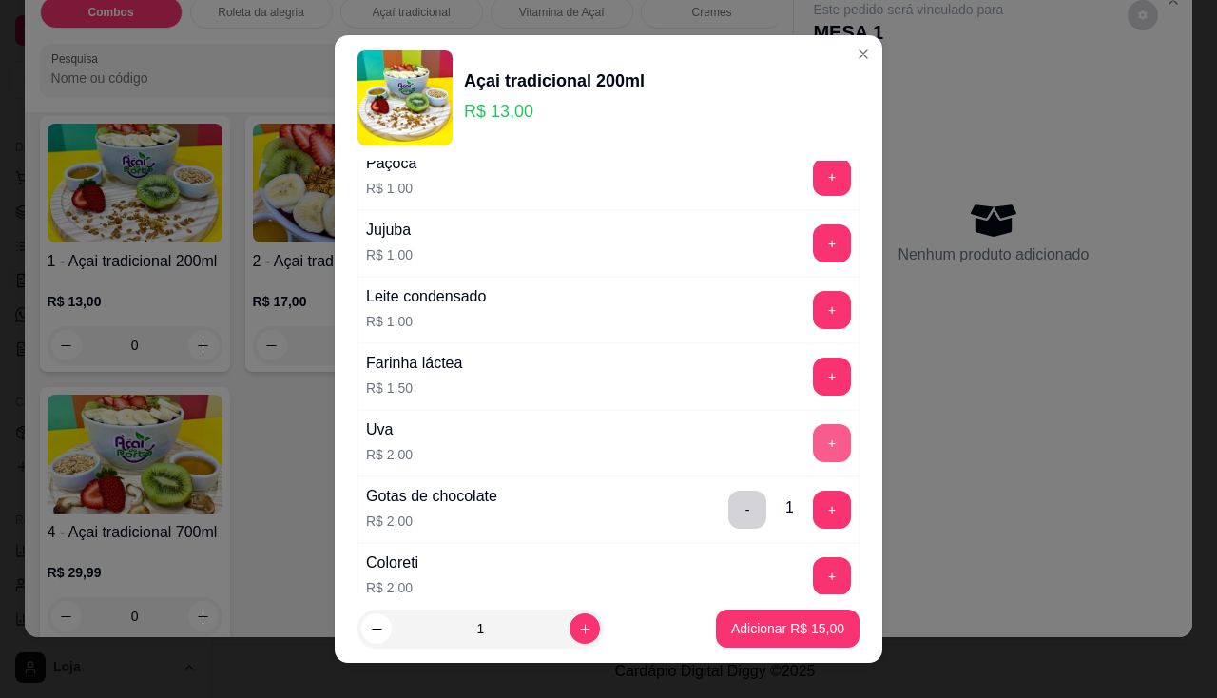
scroll to position [1045, 0]
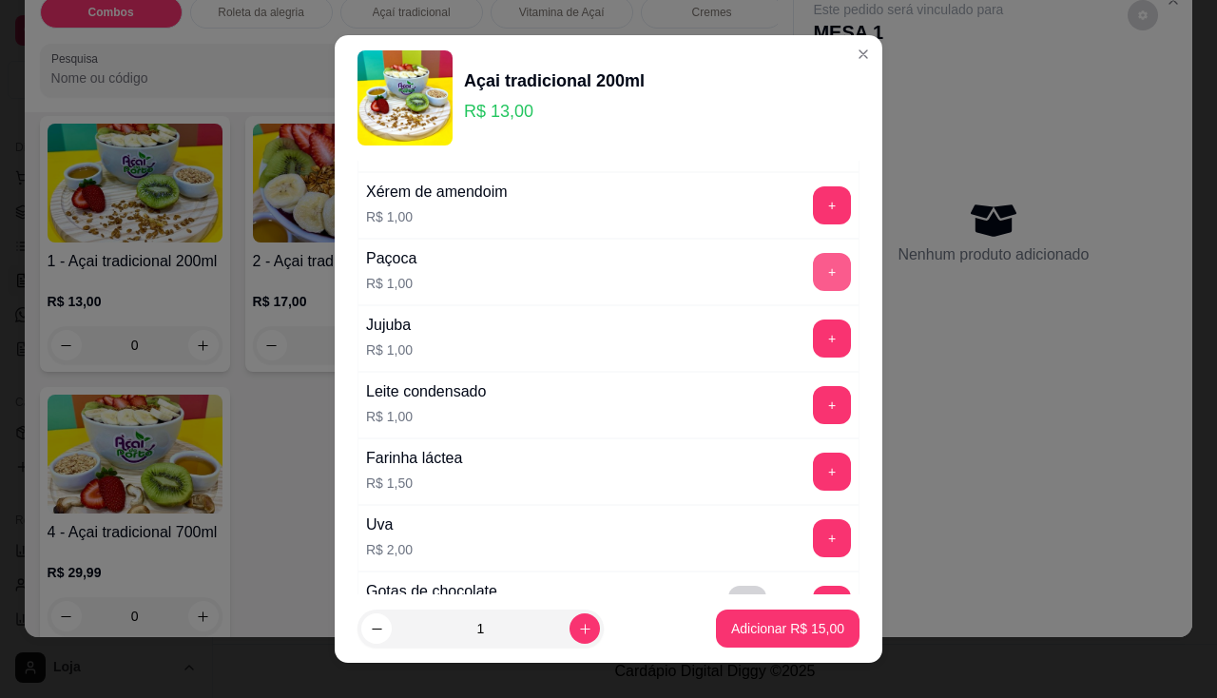
click at [813, 265] on button "+" at bounding box center [832, 272] width 38 height 38
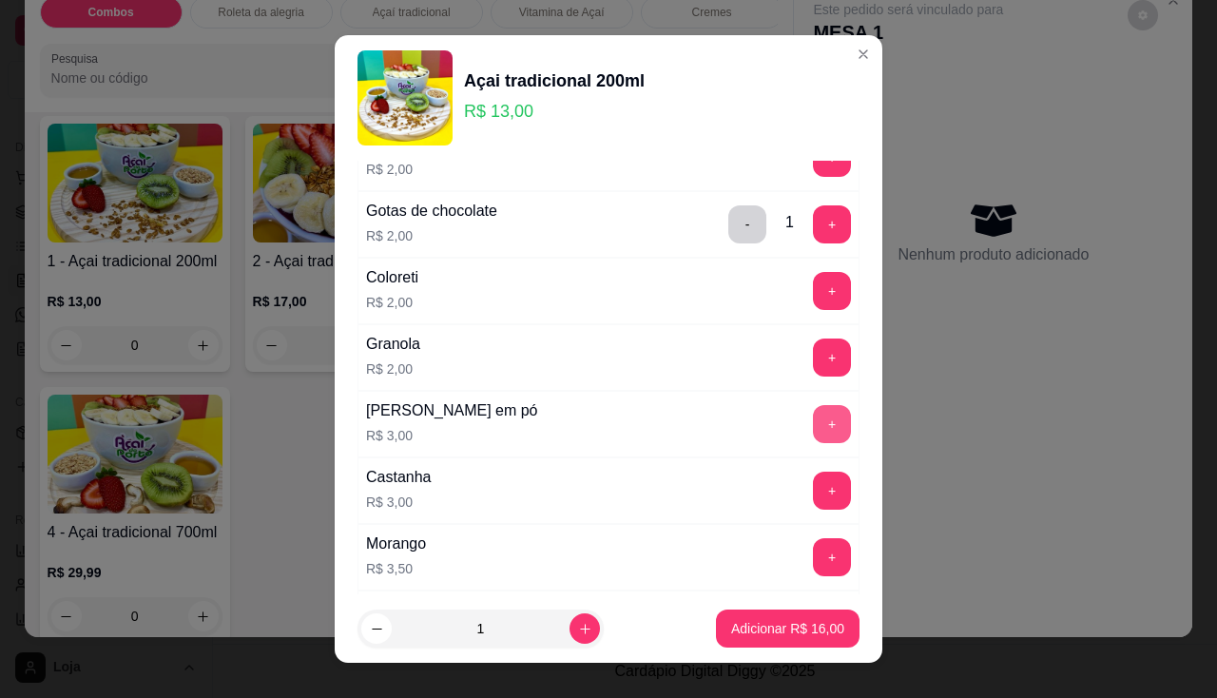
scroll to position [1616, 0]
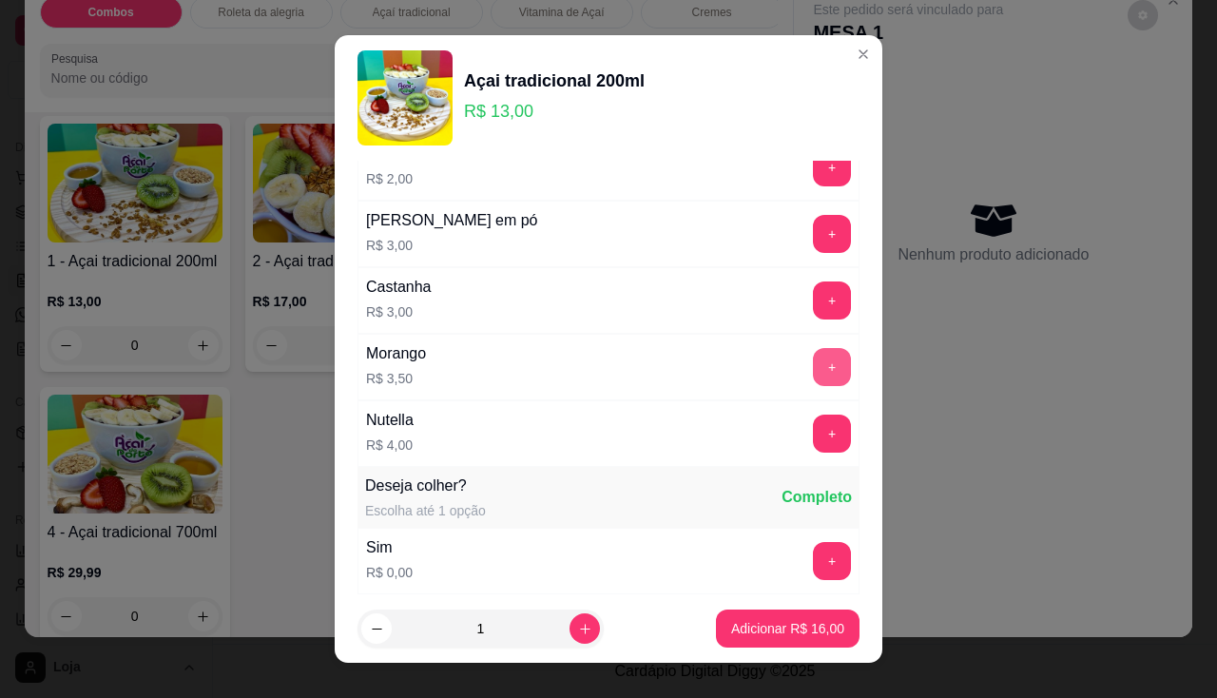
click at [813, 370] on button "+" at bounding box center [832, 367] width 38 height 38
click at [729, 362] on button "-" at bounding box center [747, 366] width 37 height 37
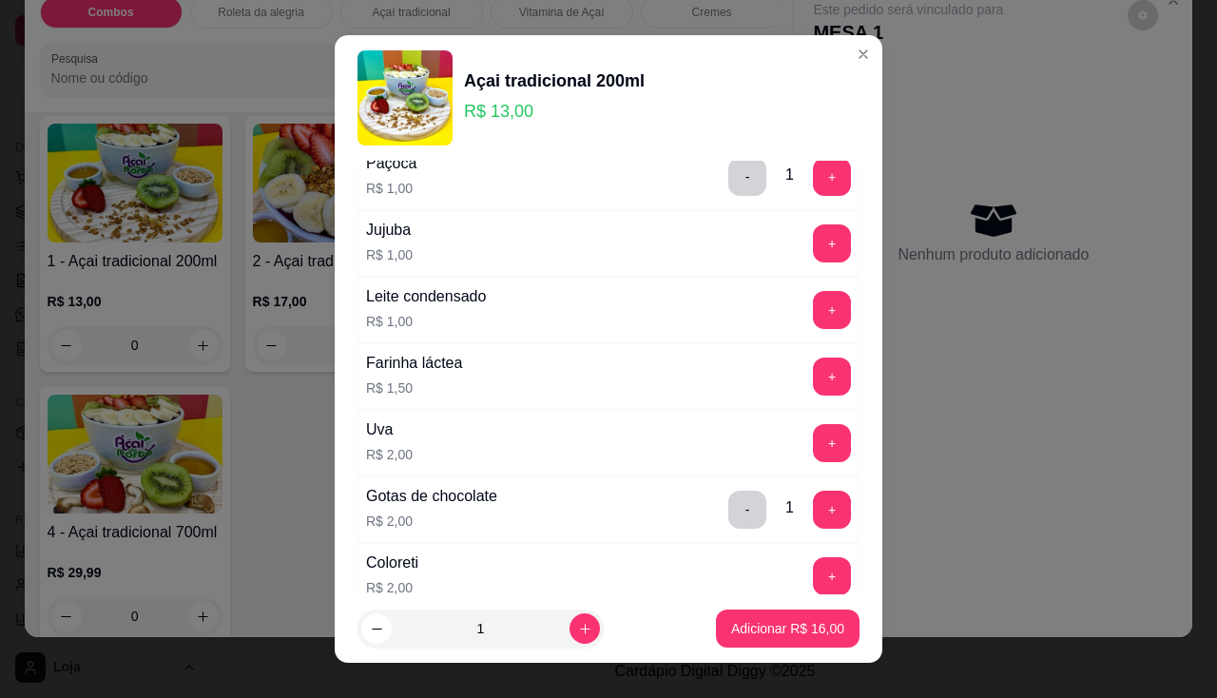
scroll to position [1331, 0]
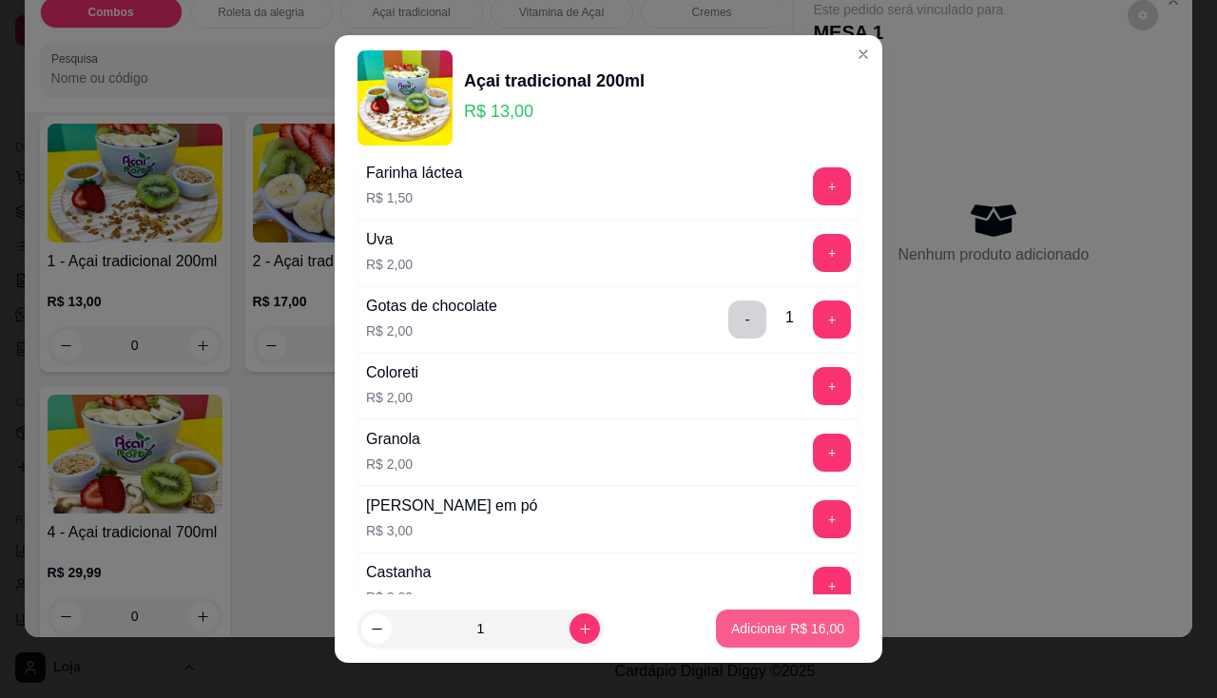
click at [801, 628] on p "Adicionar R$ 16,00" at bounding box center [787, 628] width 113 height 19
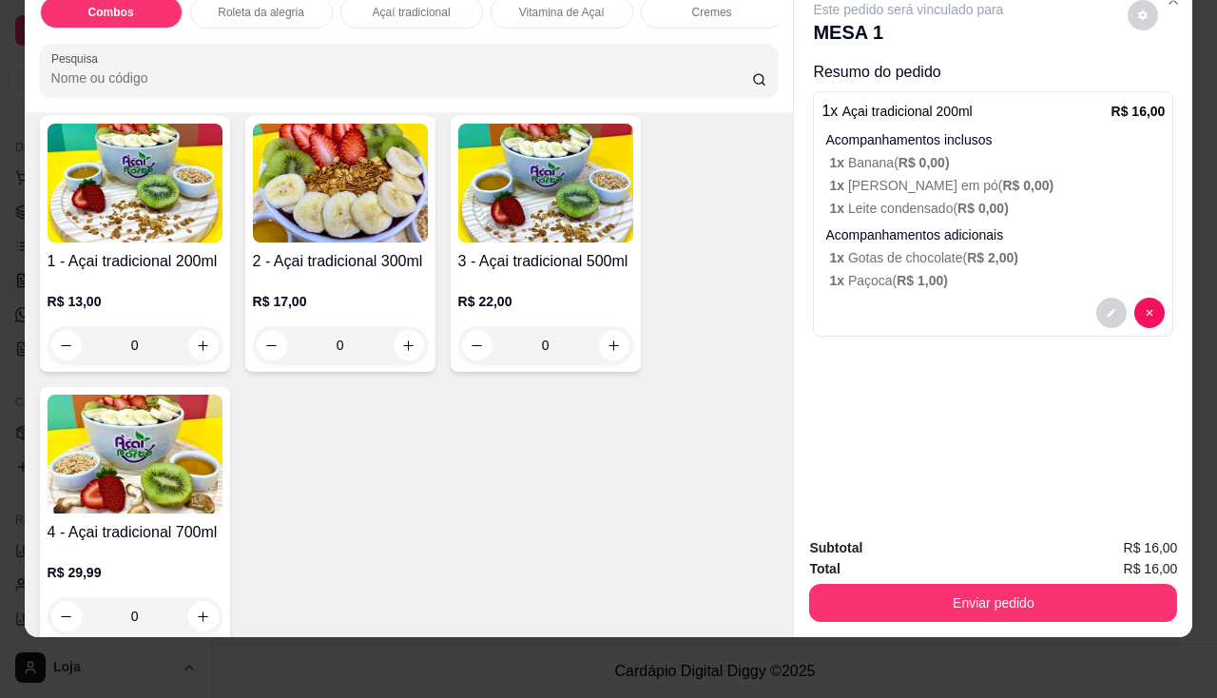
click at [929, 608] on div "Subtotal R$ 16,00 Total R$ 16,00 Enviar pedido" at bounding box center [993, 579] width 398 height 115
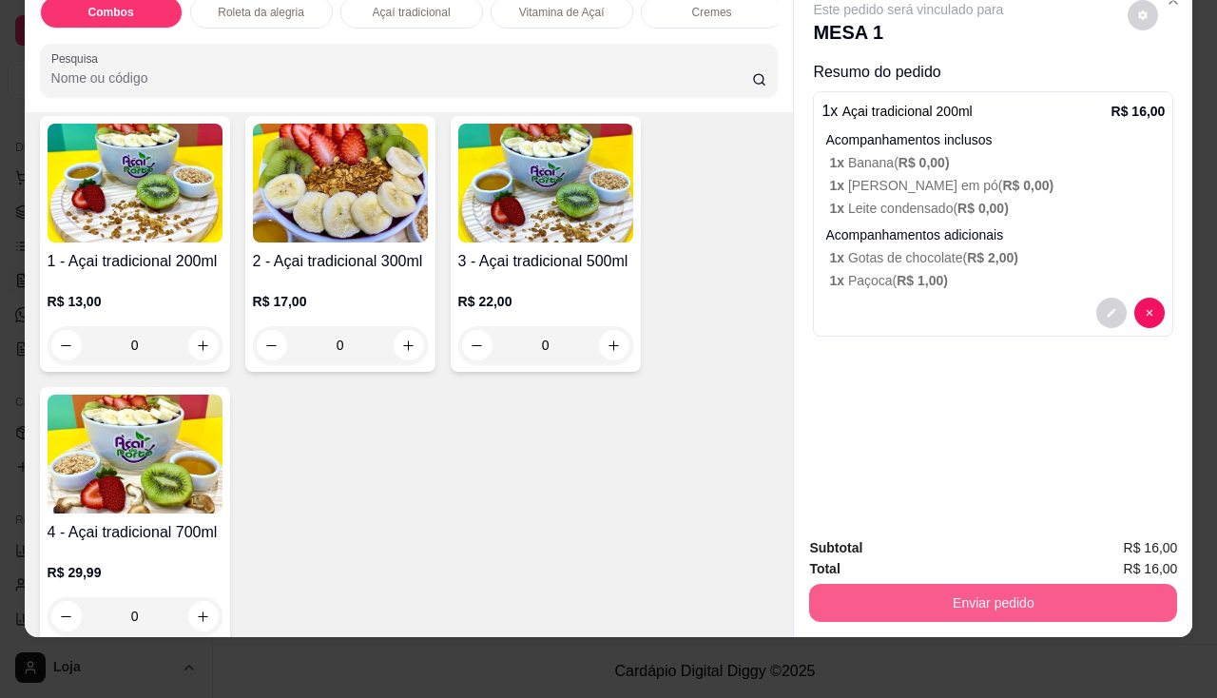
click at [922, 584] on button "Enviar pedido" at bounding box center [993, 603] width 368 height 38
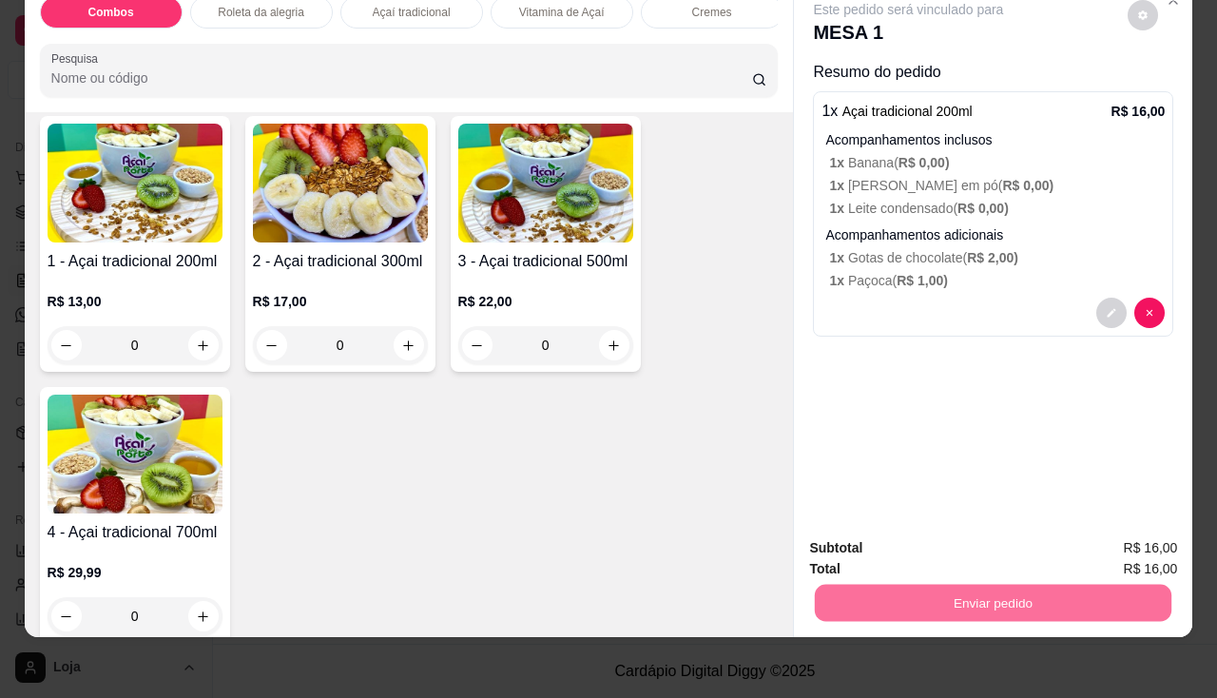
click at [917, 551] on button "Não registrar e enviar pedido" at bounding box center [930, 542] width 192 height 35
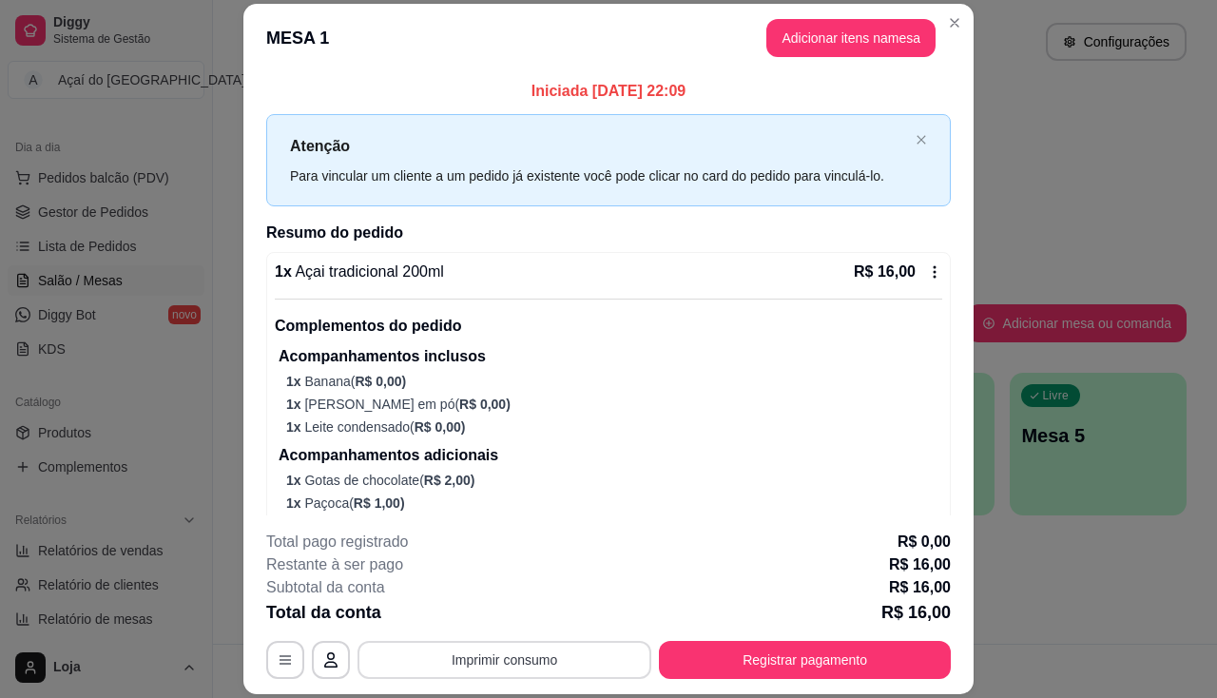
click at [570, 658] on button "Imprimir consumo" at bounding box center [504, 660] width 294 height 38
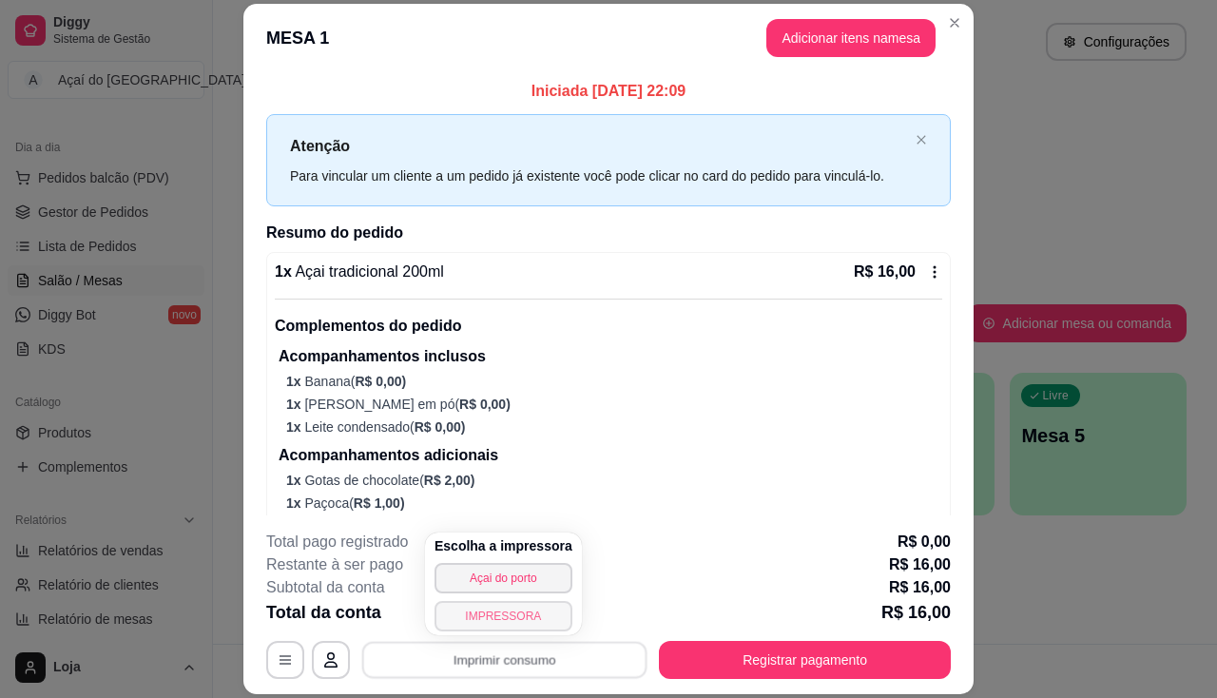
click at [520, 617] on button "IMPRESSORA" at bounding box center [503, 616] width 138 height 30
